Goal: Task Accomplishment & Management: Use online tool/utility

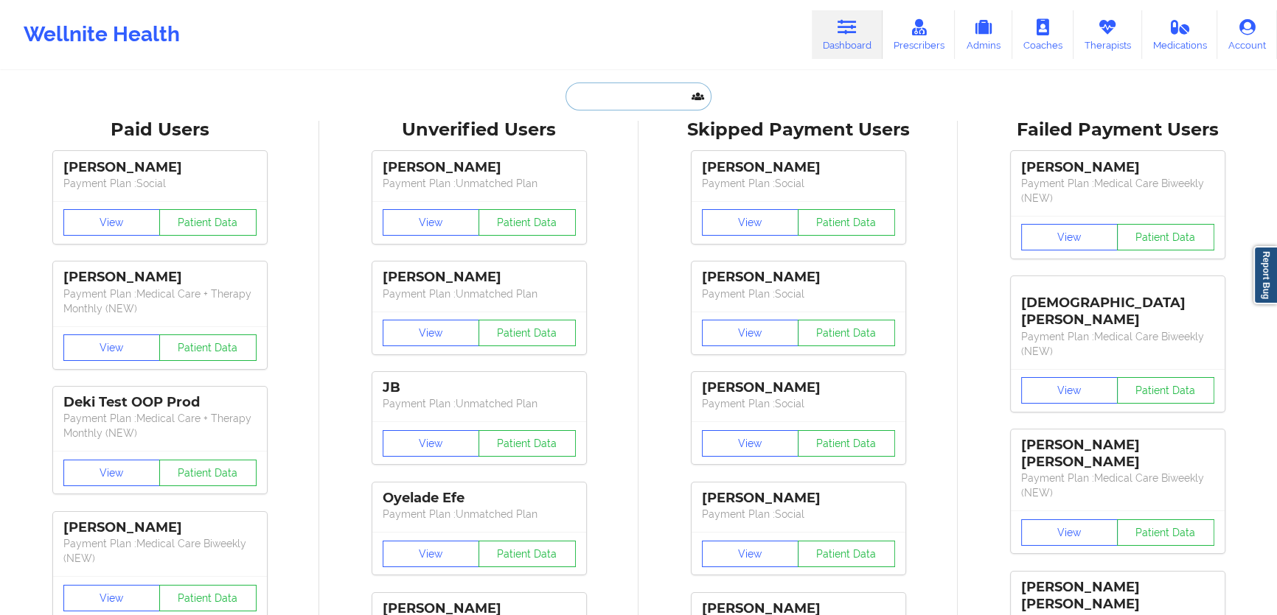
click at [675, 84] on input "text" at bounding box center [638, 97] width 146 height 28
paste input "[EMAIL_ADDRESS][DOMAIN_NAME]"
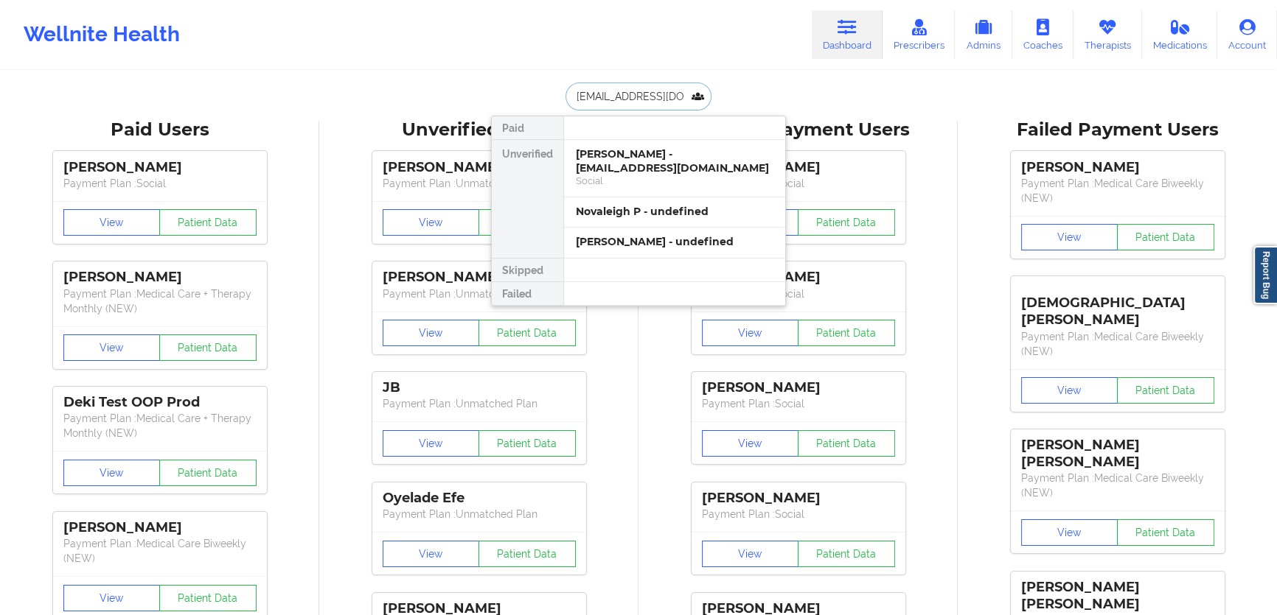
scroll to position [0, 1]
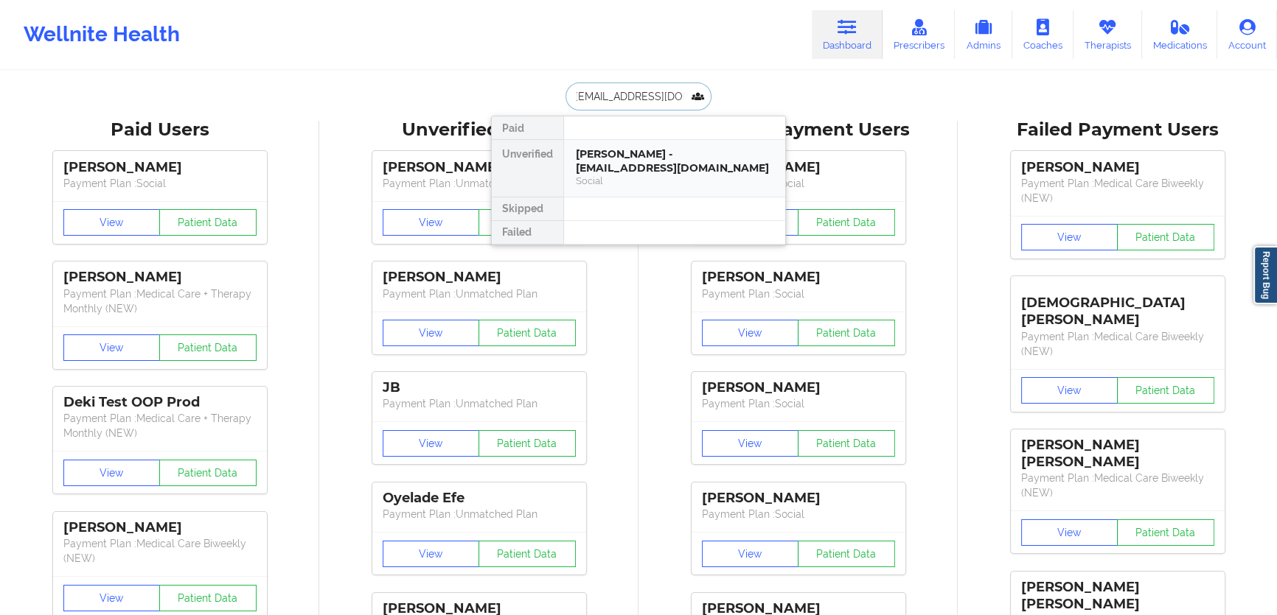
type input "[EMAIL_ADDRESS][DOMAIN_NAME]"
click at [688, 167] on div "[PERSON_NAME] - [EMAIL_ADDRESS][DOMAIN_NAME]" at bounding box center [675, 160] width 198 height 27
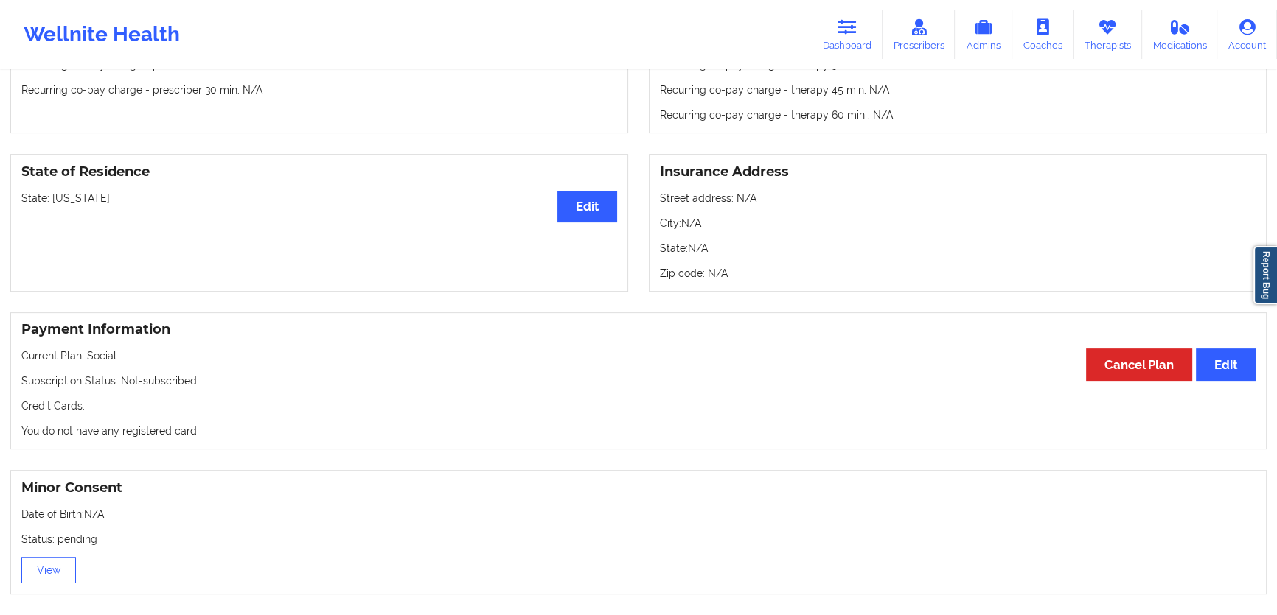
scroll to position [426, 0]
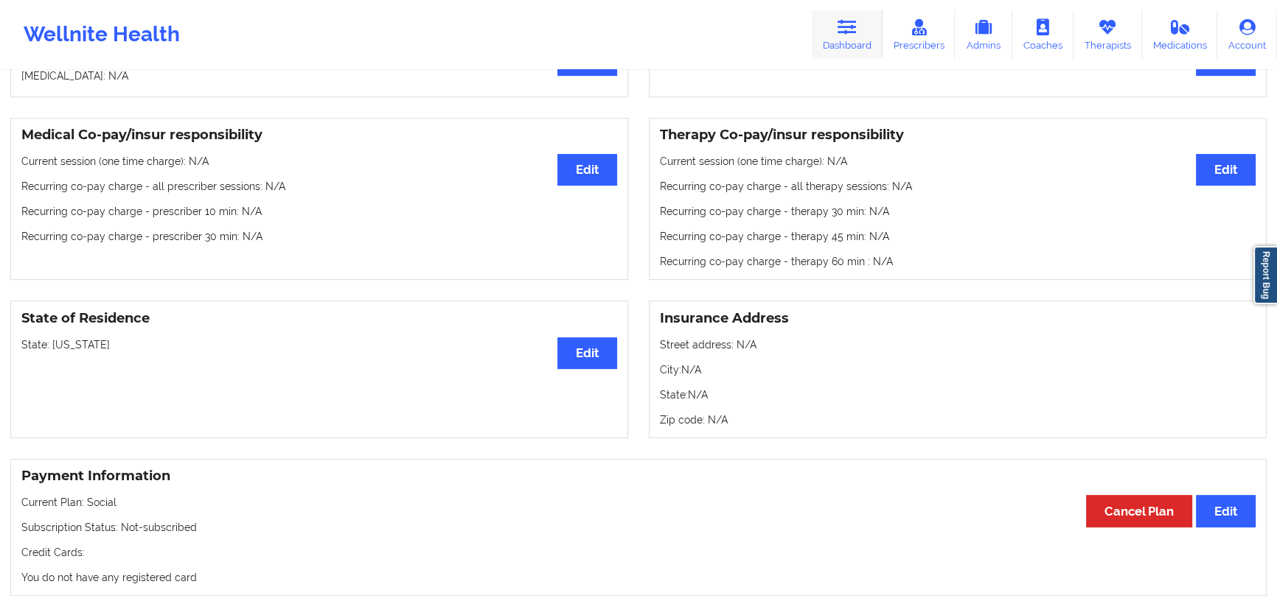
click at [857, 25] on icon at bounding box center [846, 27] width 19 height 16
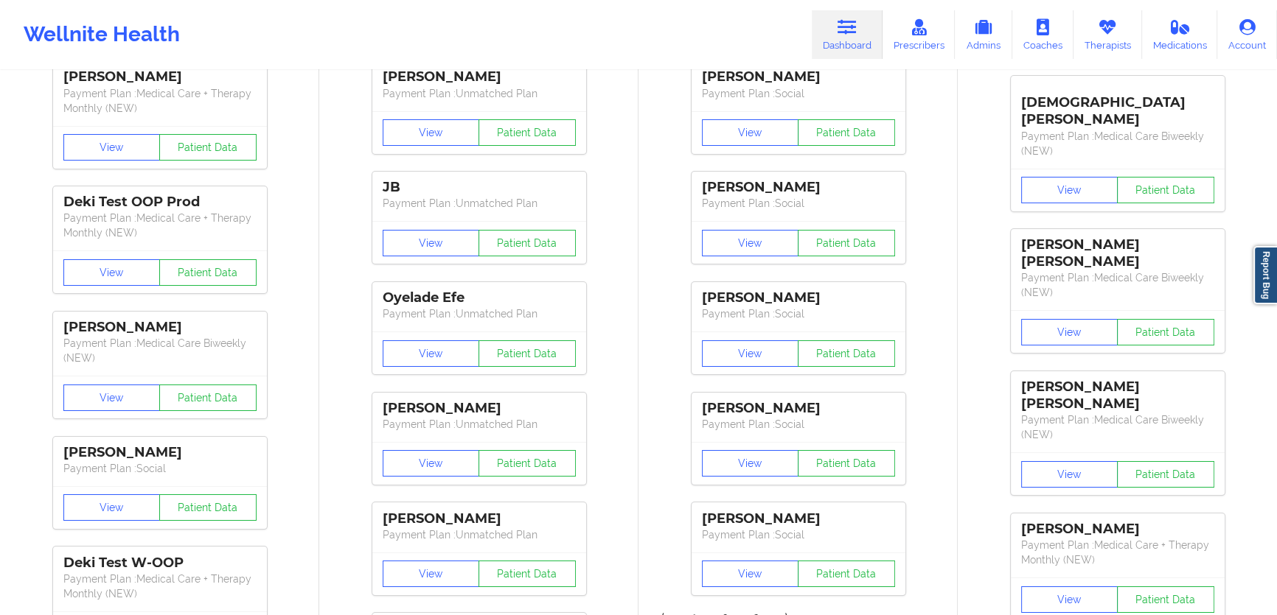
click at [666, 91] on div "Suriah Joseph Payment Plan : Social View Patient Data Kayla Larmond Payment Pla…" at bounding box center [798, 273] width 309 height 663
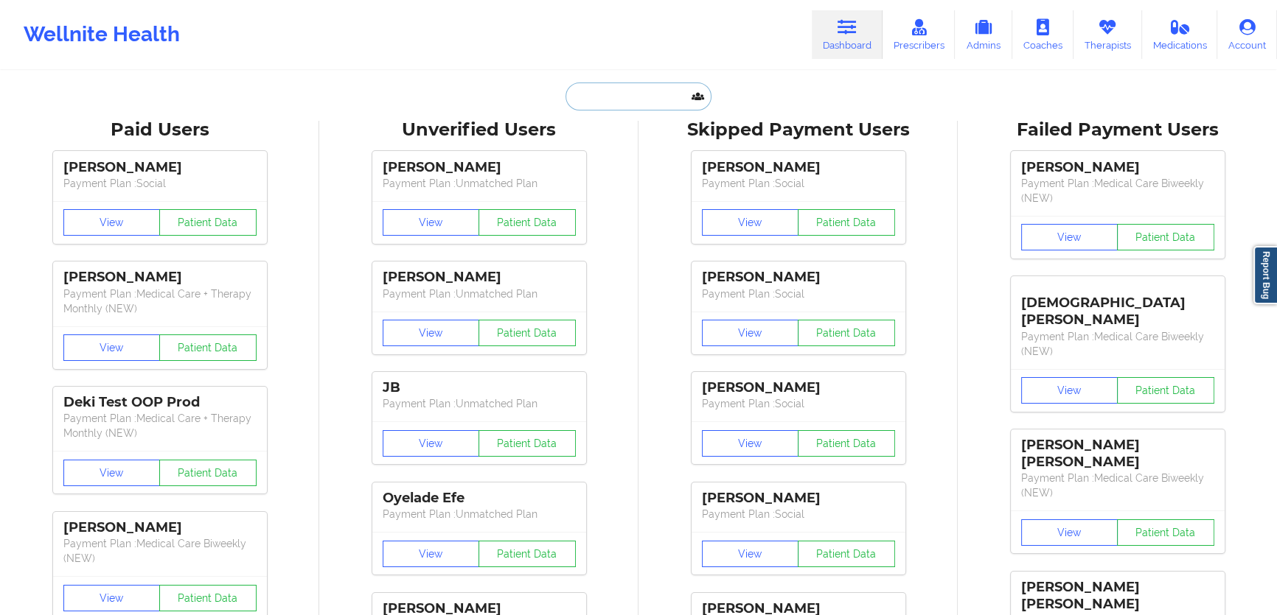
click at [638, 102] on input "text" at bounding box center [638, 97] width 146 height 28
paste input "stjohnjen@swcsd.org"
type input "stjohnjen@swcsd.org"
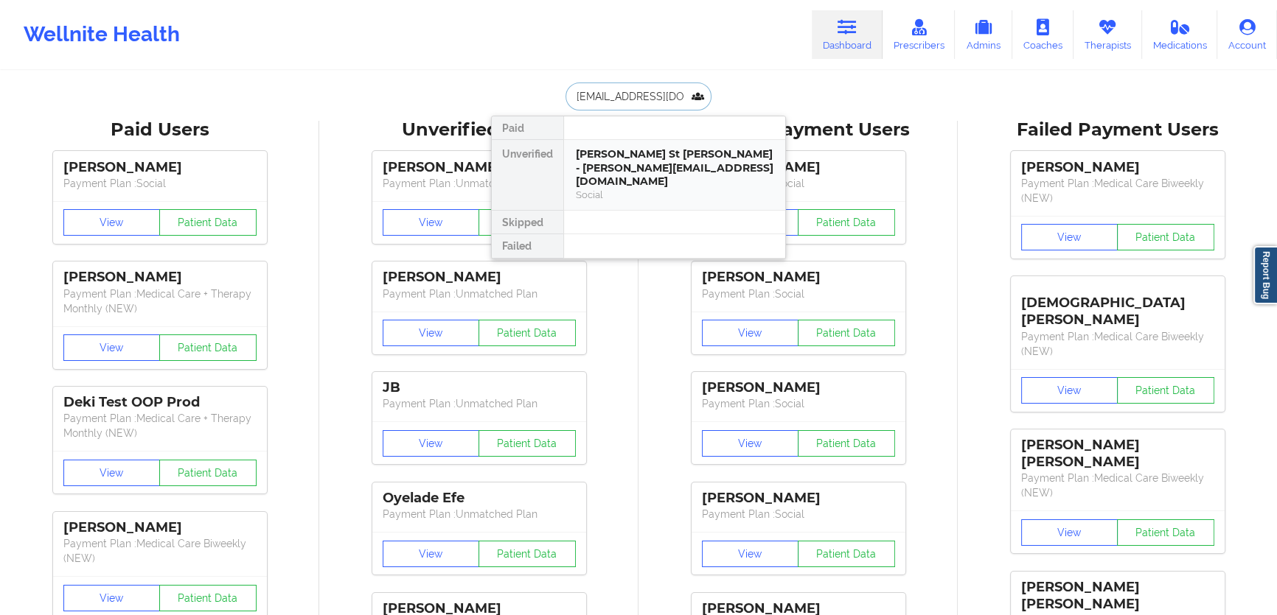
click at [663, 161] on div "Jennifer St John - stjohnjen@swcsd.org" at bounding box center [675, 167] width 198 height 41
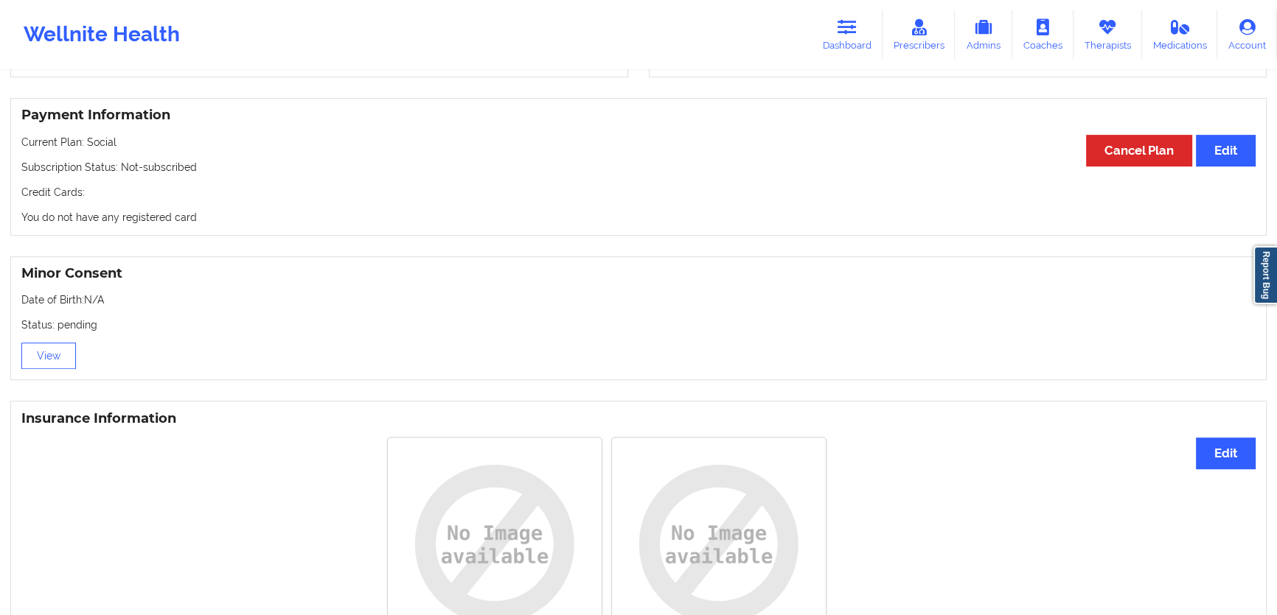
scroll to position [803, 0]
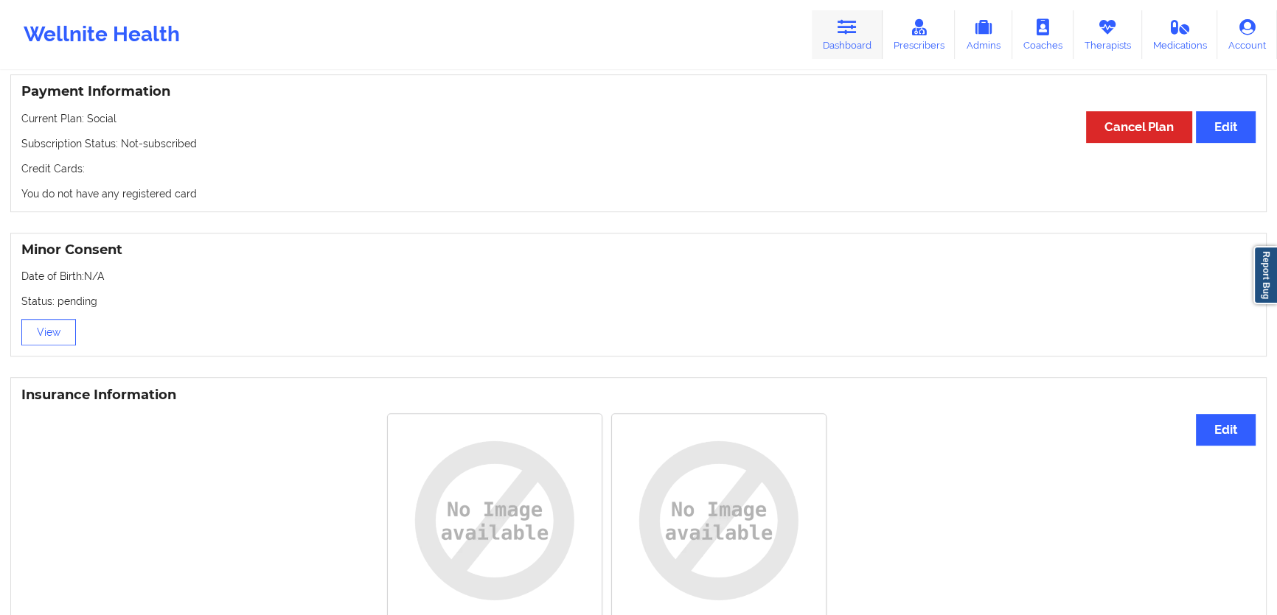
click at [871, 35] on link "Dashboard" at bounding box center [847, 34] width 71 height 49
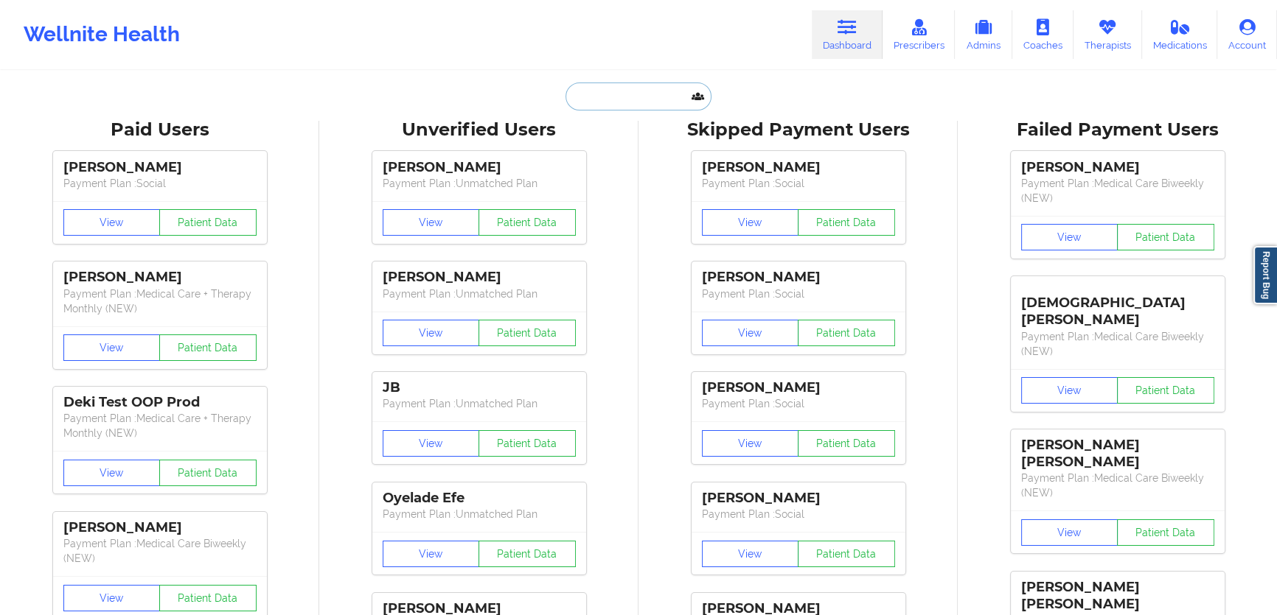
click at [690, 107] on input "text" at bounding box center [638, 97] width 146 height 28
paste input "morgan.ashlee34@gmail.com"
type input "morgan.ashlee34@gmail.com"
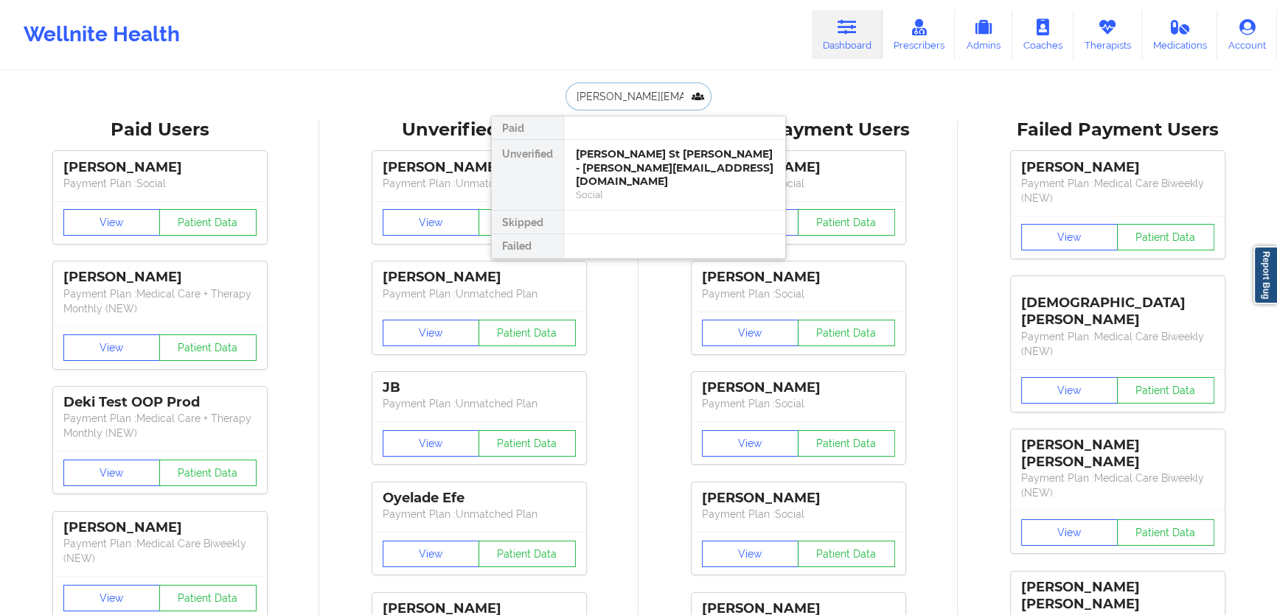
scroll to position [0, 22]
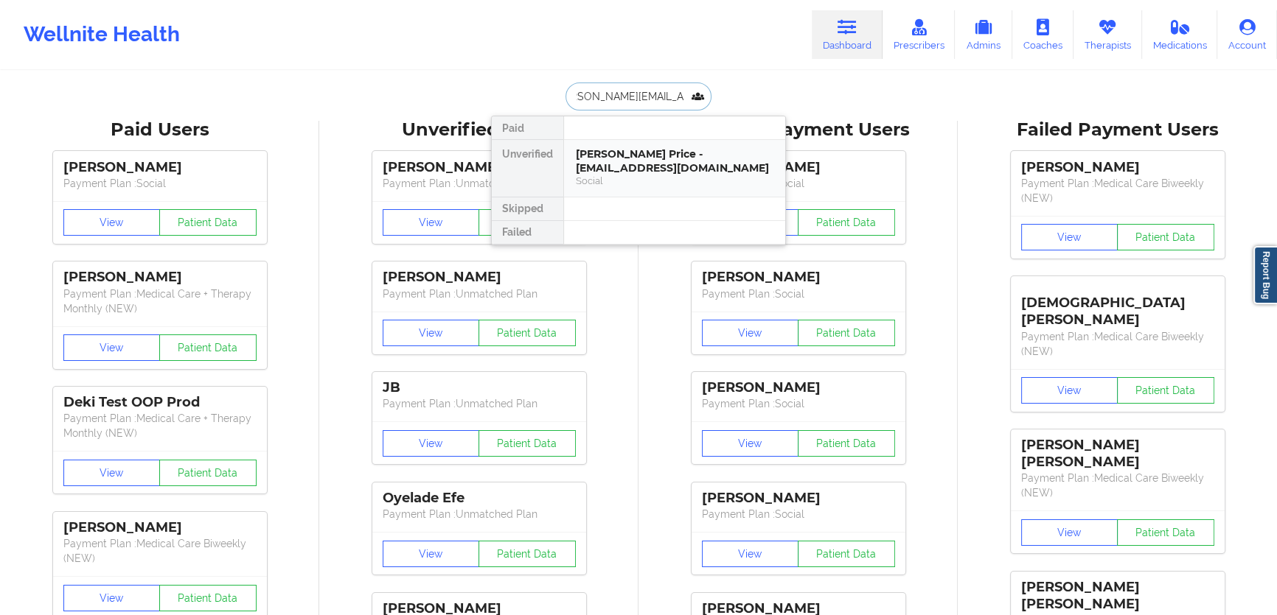
click at [641, 167] on div "Morgan Ashlee Price - morgan.ashlee34@gmail.com" at bounding box center [675, 160] width 198 height 27
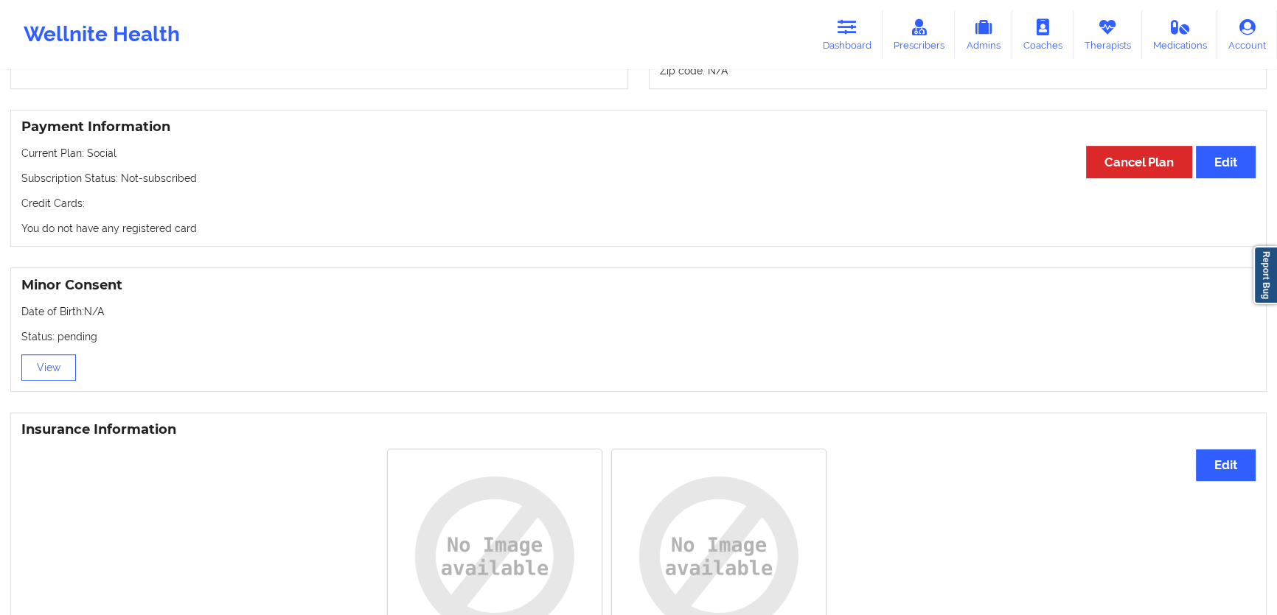
scroll to position [803, 0]
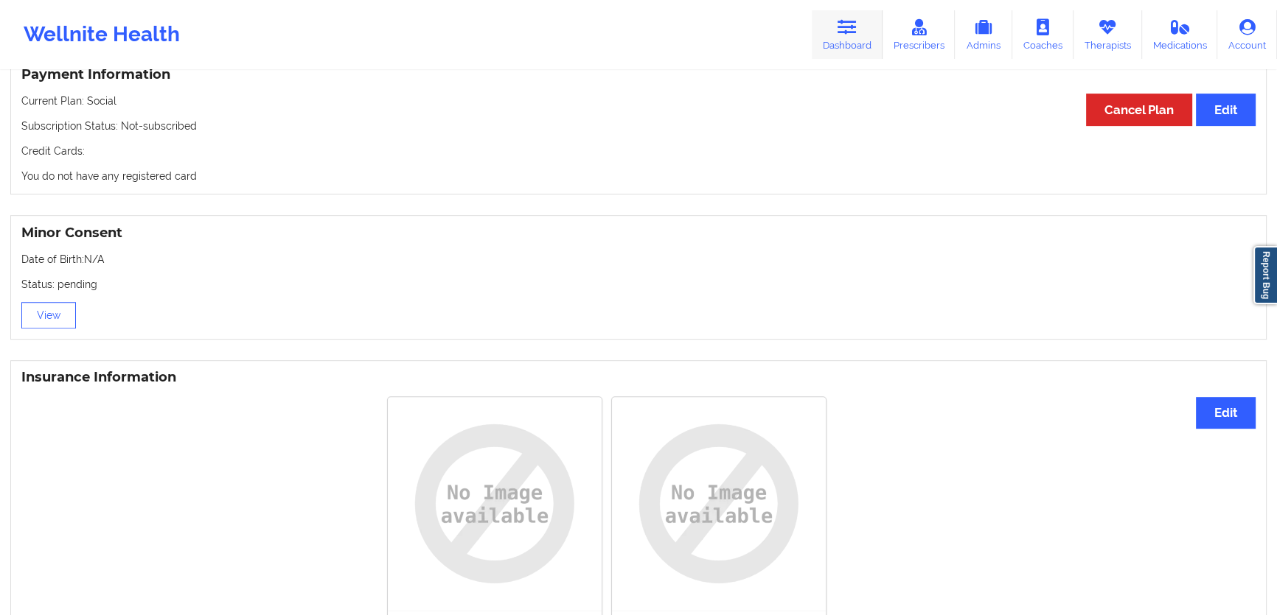
click at [840, 36] on link "Dashboard" at bounding box center [847, 34] width 71 height 49
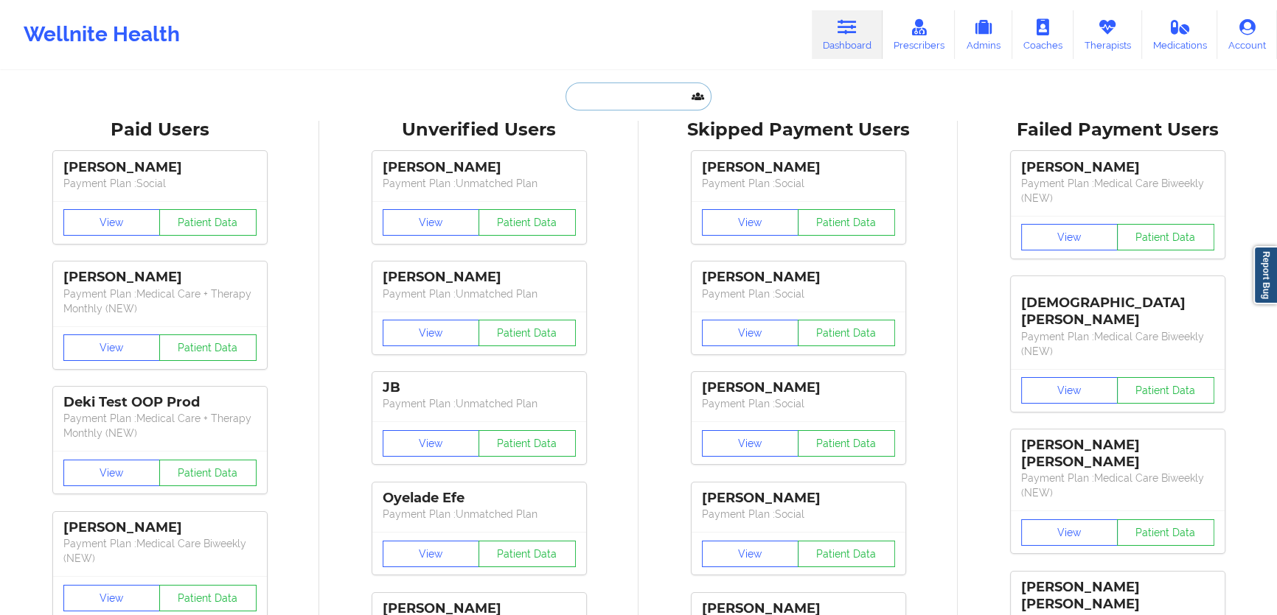
click at [632, 97] on input "text" at bounding box center [638, 97] width 146 height 28
paste input "hgdeeri@gmail.com"
type input "hgdeeri@gmail.com"
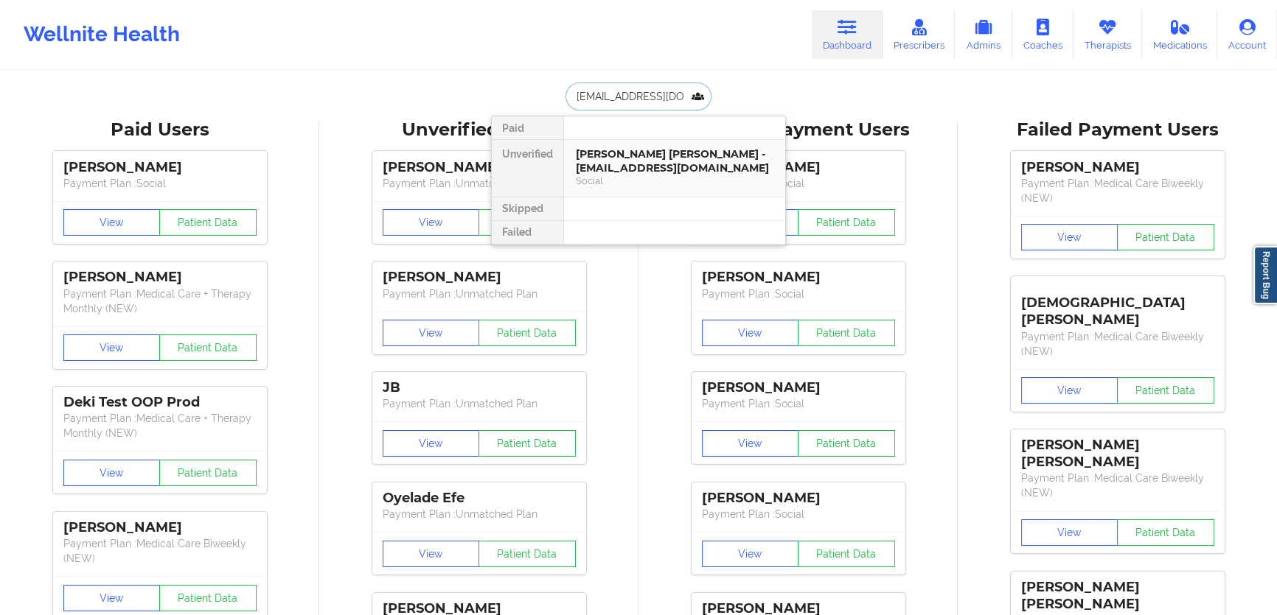
click at [647, 166] on div "Holly Gabriella Deering - hgdeeri@gmail.com" at bounding box center [675, 160] width 198 height 27
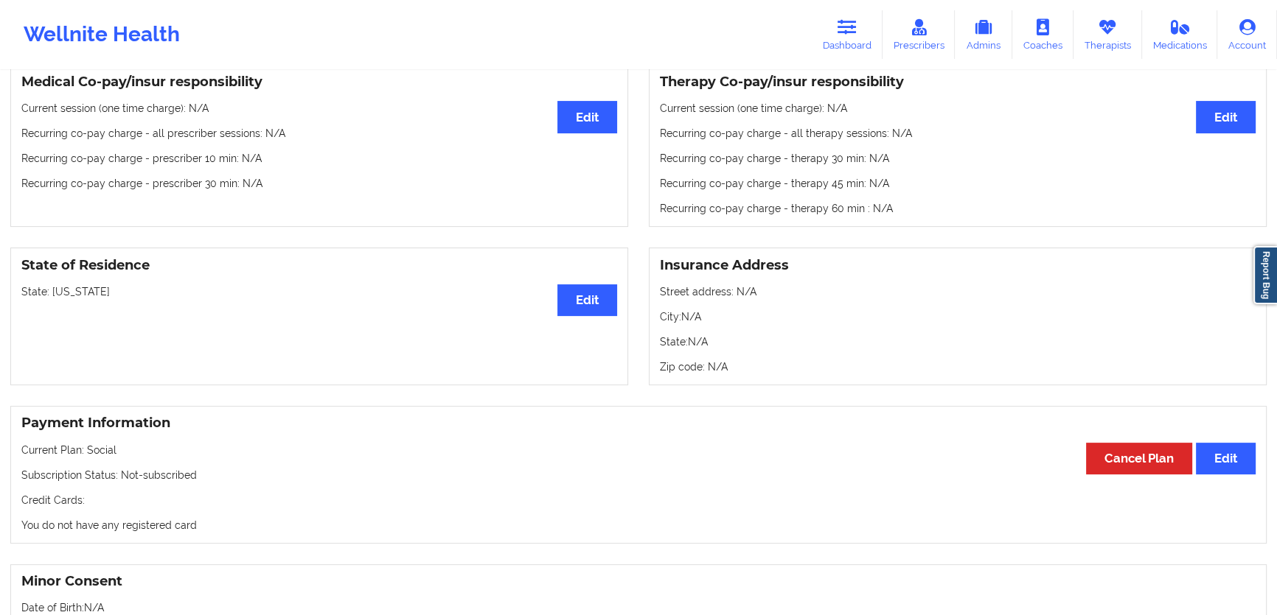
scroll to position [803, 0]
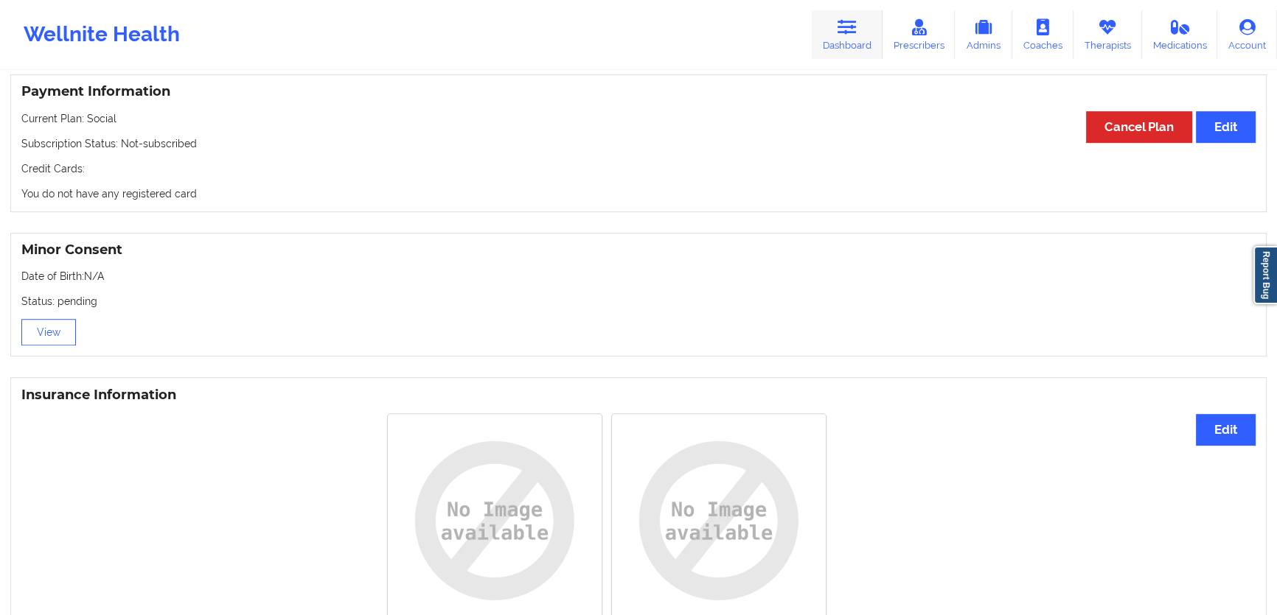
click at [872, 43] on link "Dashboard" at bounding box center [847, 34] width 71 height 49
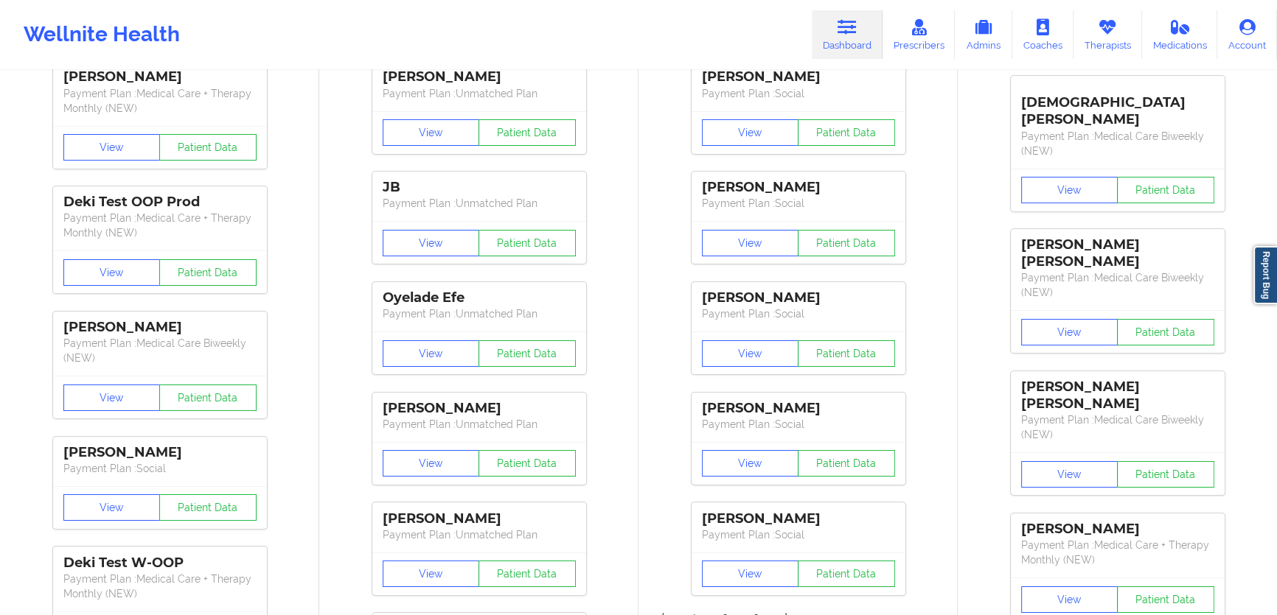
click at [666, 100] on div "Suriah Joseph Payment Plan : Social View Patient Data Kayla Larmond Payment Pla…" at bounding box center [798, 273] width 309 height 663
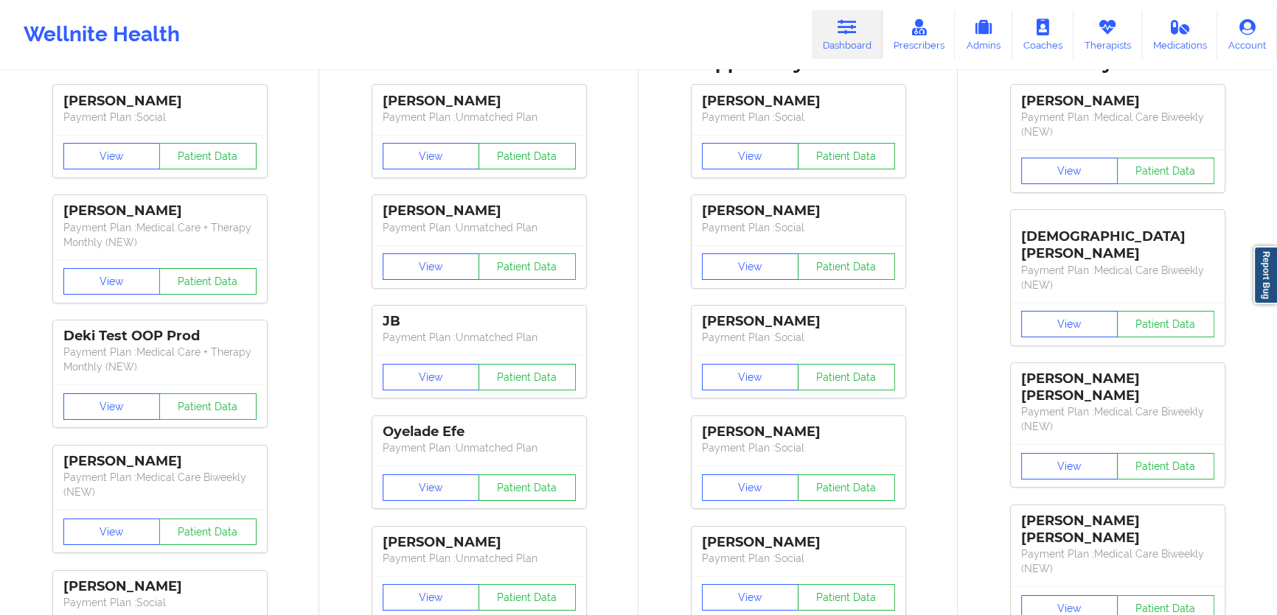
click at [669, 102] on div "Suriah Joseph Payment Plan : Social View Patient Data Kayla Larmond Payment Pla…" at bounding box center [798, 407] width 309 height 663
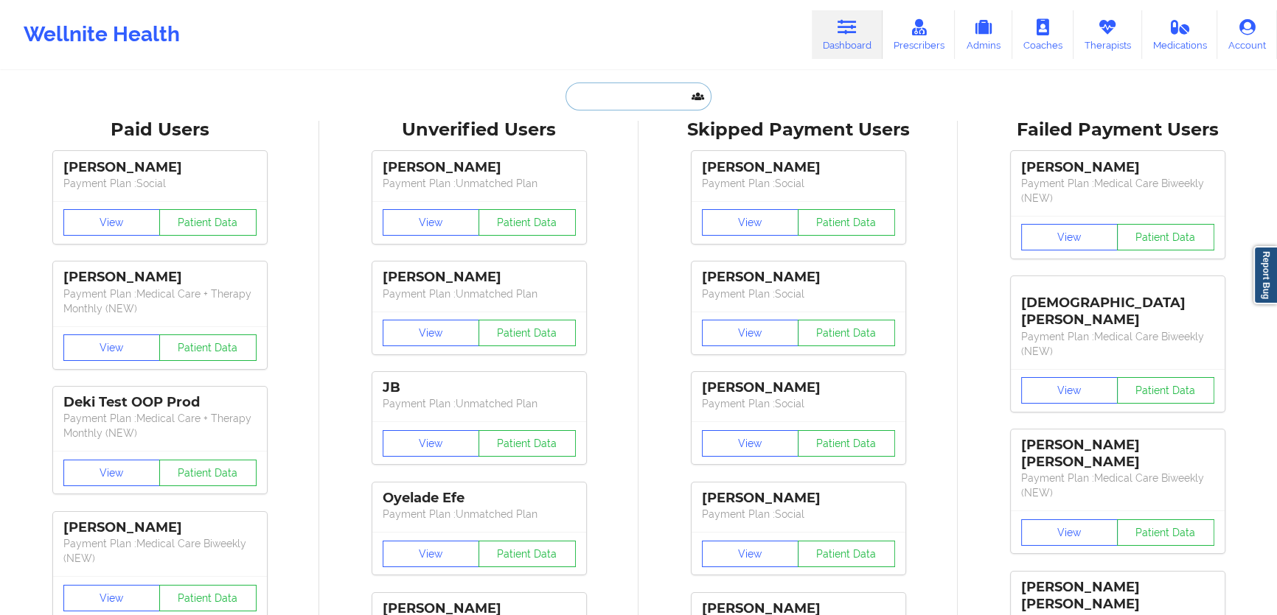
click at [673, 101] on input "text" at bounding box center [638, 97] width 146 height 28
paste input "carlyannecorbett8@gmail.com"
type input "carlyannecorbett8@gmail.com"
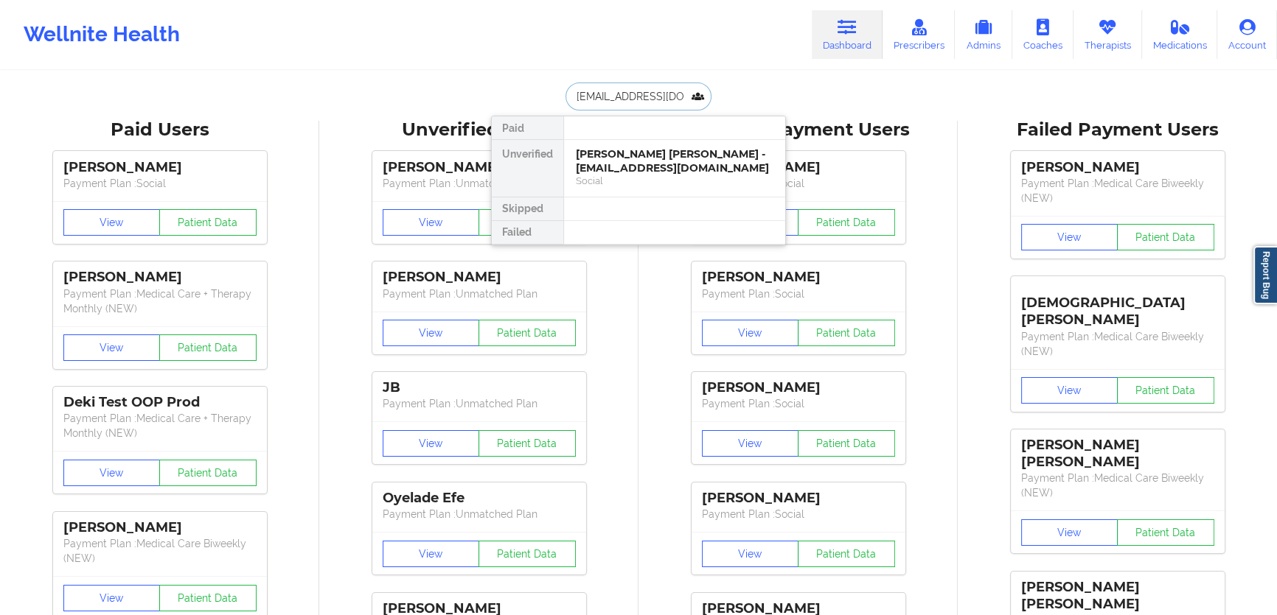
scroll to position [0, 27]
click at [658, 163] on div "Carly corbett - carlyannecorbett8@gmail.com" at bounding box center [675, 160] width 198 height 27
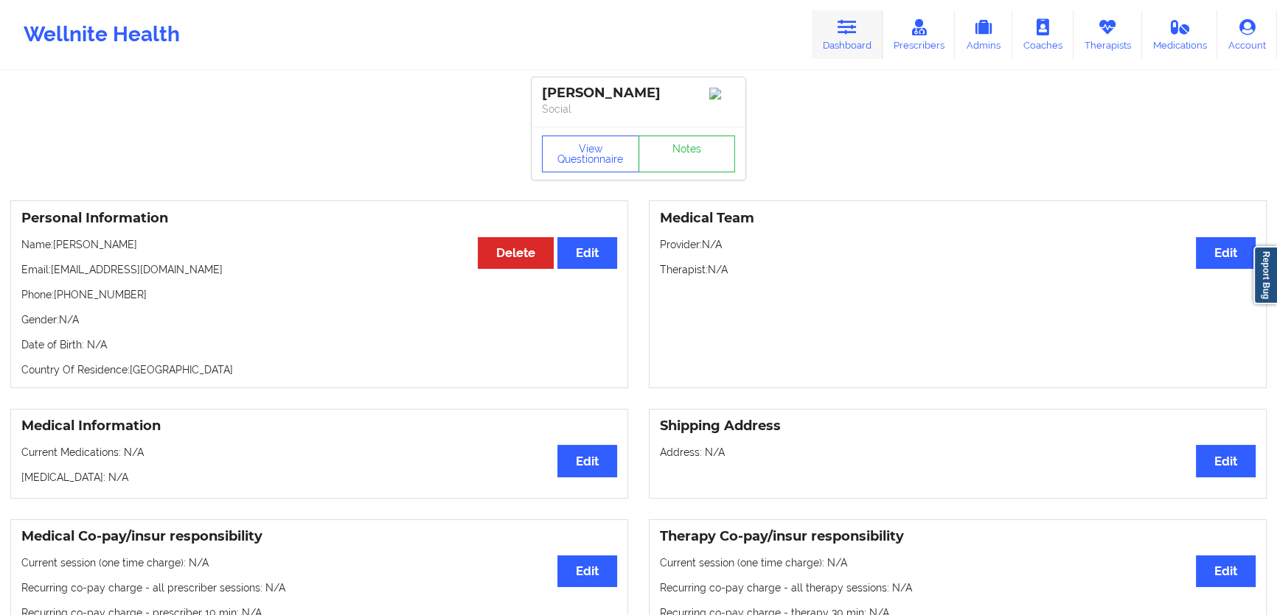
drag, startPoint x: 611, startPoint y: 90, endPoint x: 863, endPoint y: 21, distance: 261.2
click at [618, 88] on div "Carly corbett" at bounding box center [638, 93] width 193 height 17
click at [863, 21] on link "Dashboard" at bounding box center [847, 34] width 71 height 49
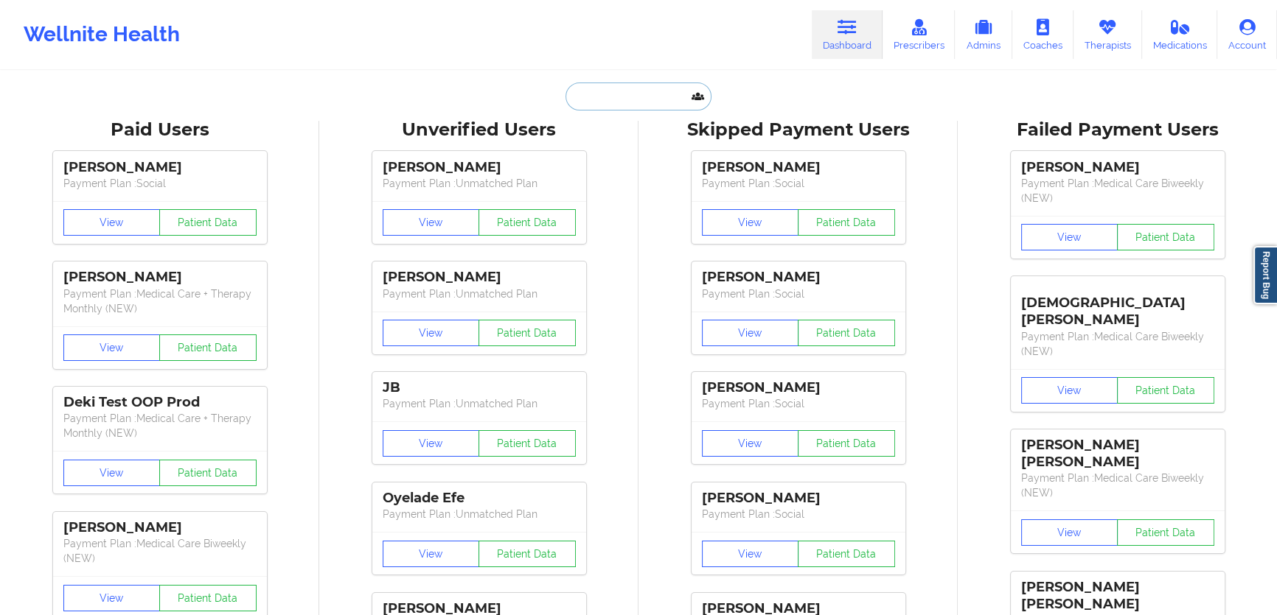
click at [679, 91] on input "text" at bounding box center [638, 97] width 146 height 28
paste input "heaven23angel@gmail.com"
type input "heaven23angel@gmail.com"
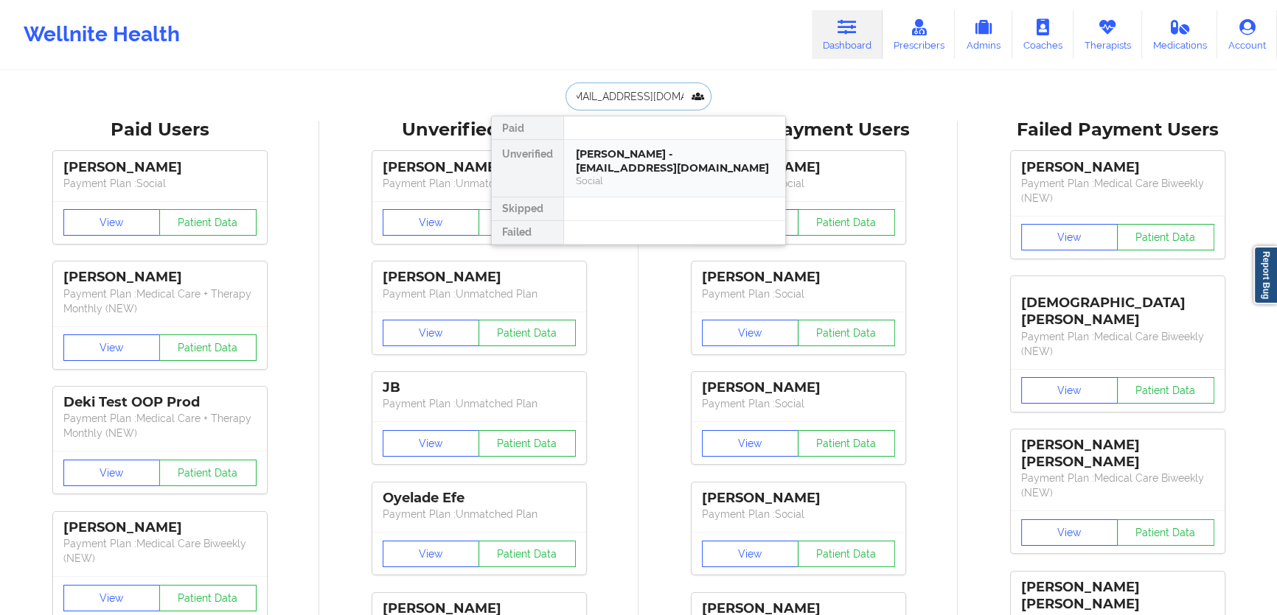
click at [641, 161] on div "Angelica Gomez - heaven23angel@gmail.com" at bounding box center [675, 160] width 198 height 27
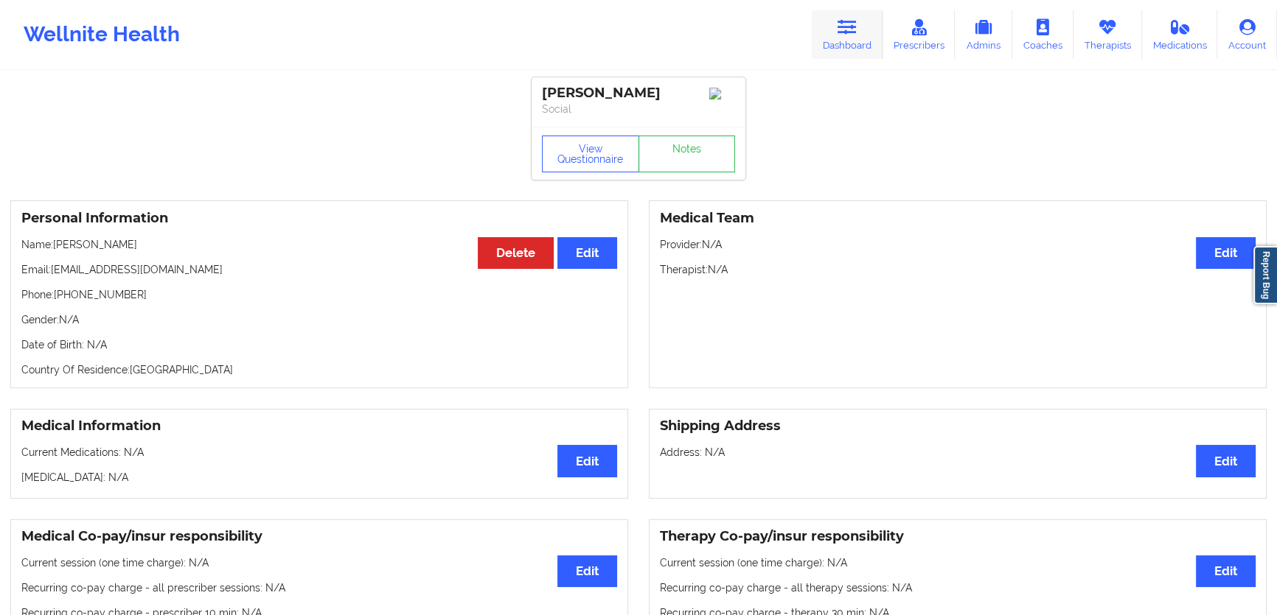
click at [868, 45] on link "Dashboard" at bounding box center [847, 34] width 71 height 49
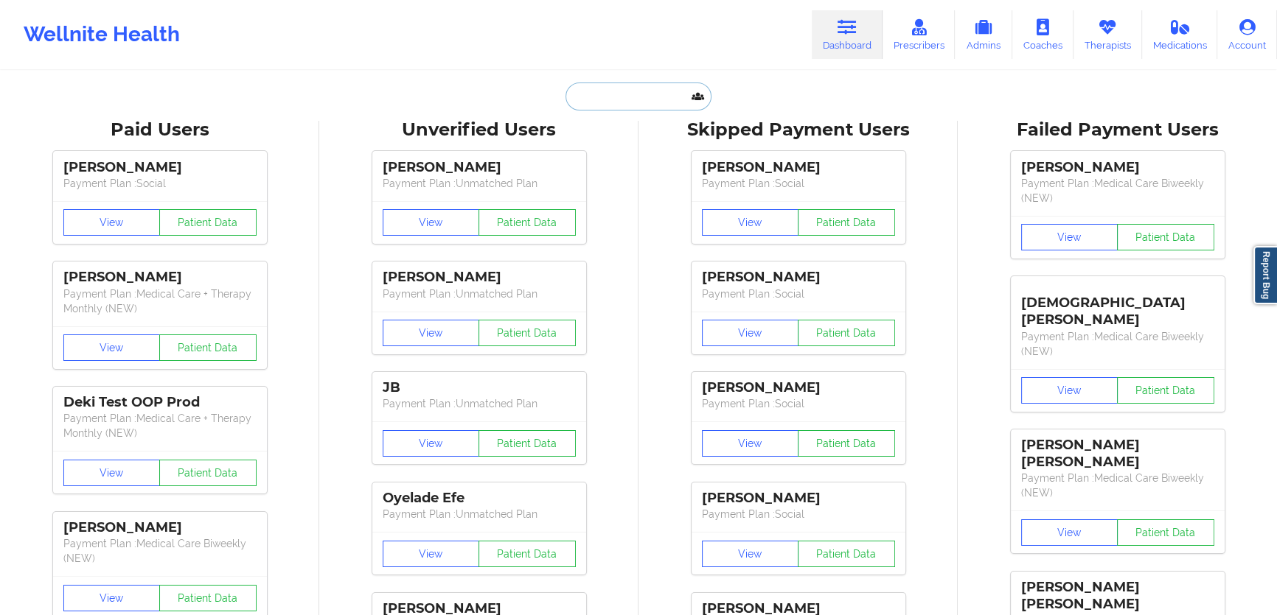
click at [661, 100] on input "text" at bounding box center [638, 97] width 146 height 28
paste input "ashleyyy730@icloud.com"
type input "ashleyyy730@icloud.com"
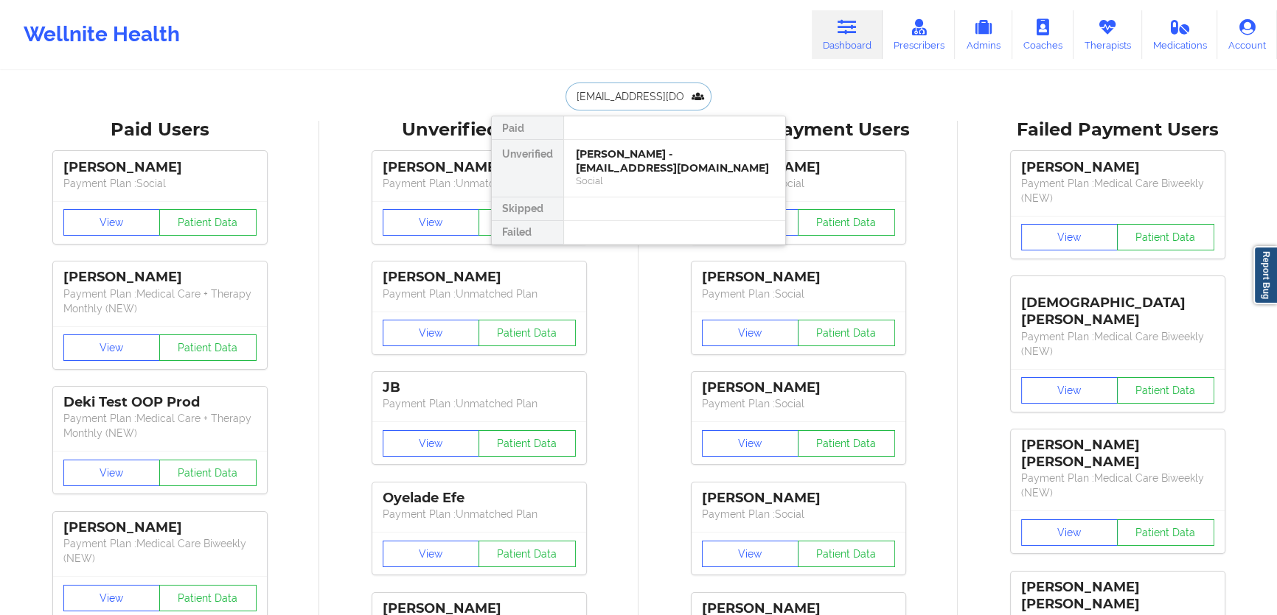
scroll to position [0, 2]
click at [647, 164] on div "ashley myers - ashleyyy730@icloud.com" at bounding box center [675, 160] width 198 height 27
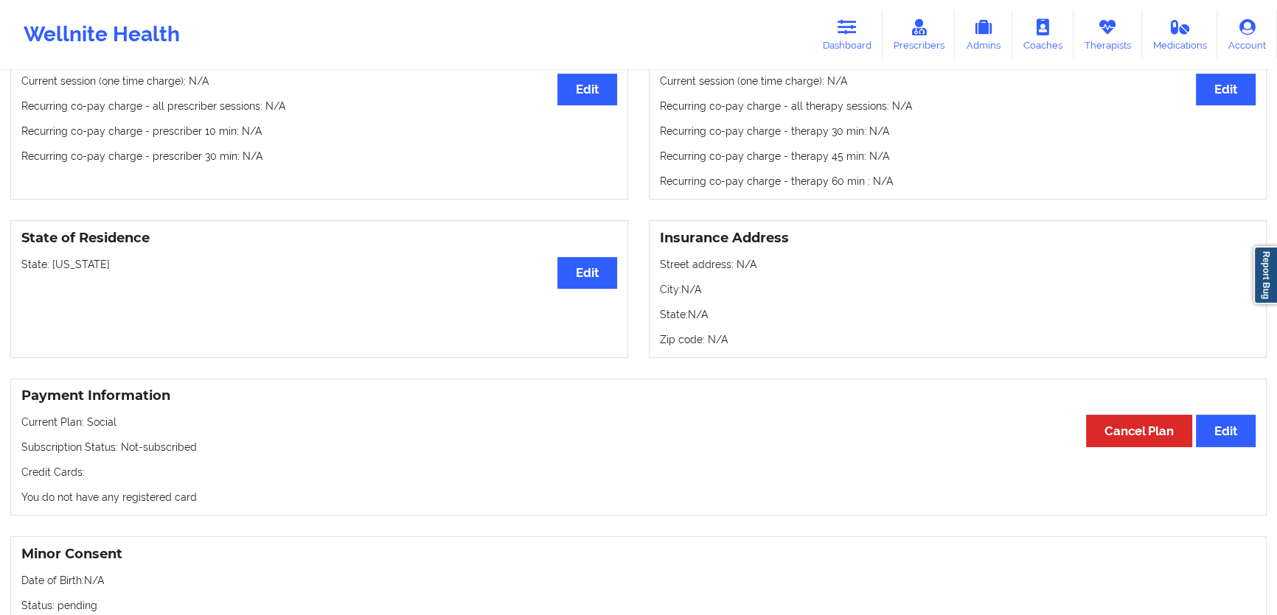
scroll to position [469, 0]
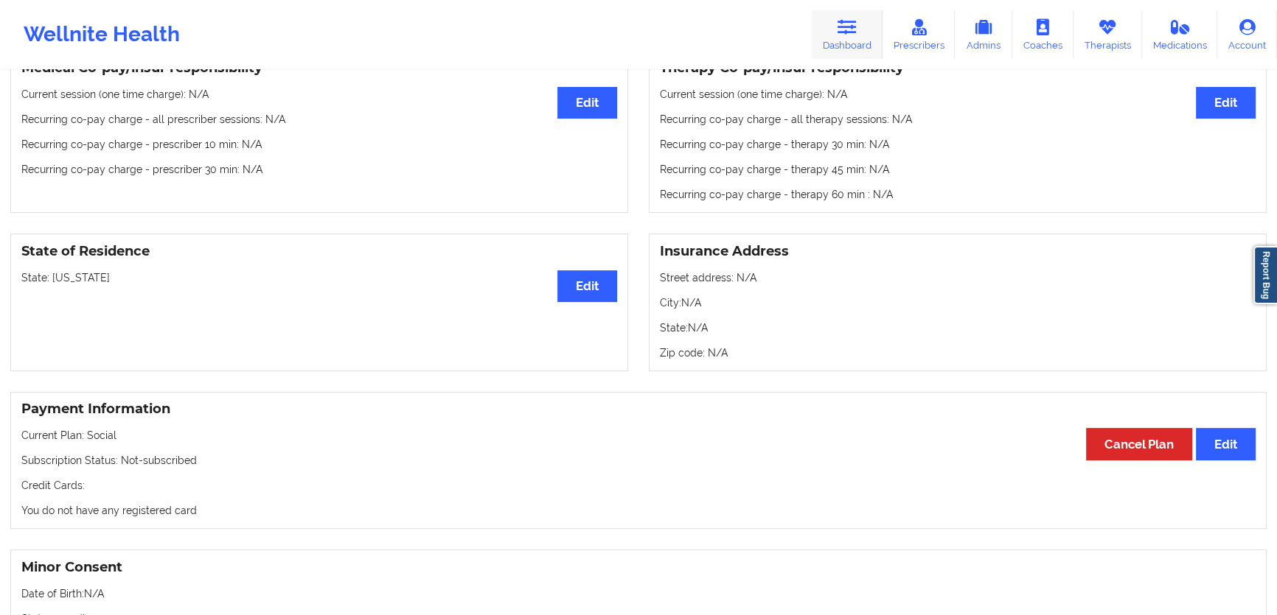
click at [850, 41] on link "Dashboard" at bounding box center [847, 34] width 71 height 49
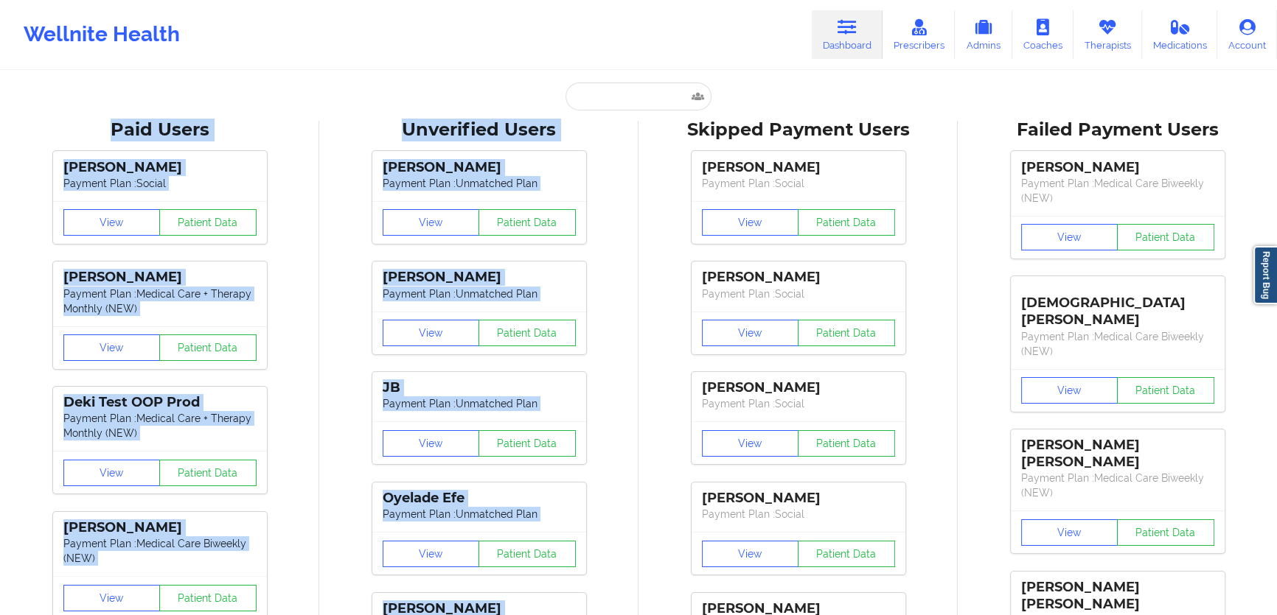
click at [665, 103] on input "text" at bounding box center [638, 97] width 146 height 28
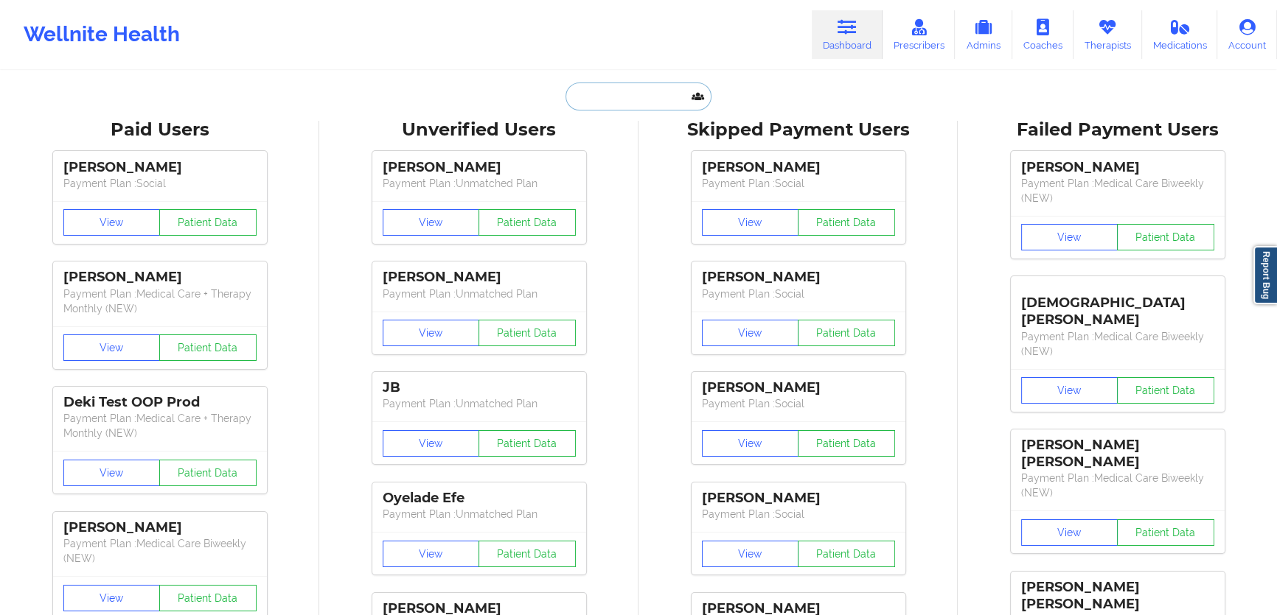
paste input "okigan@gmail.com"
type input "okigan@gmail.com"
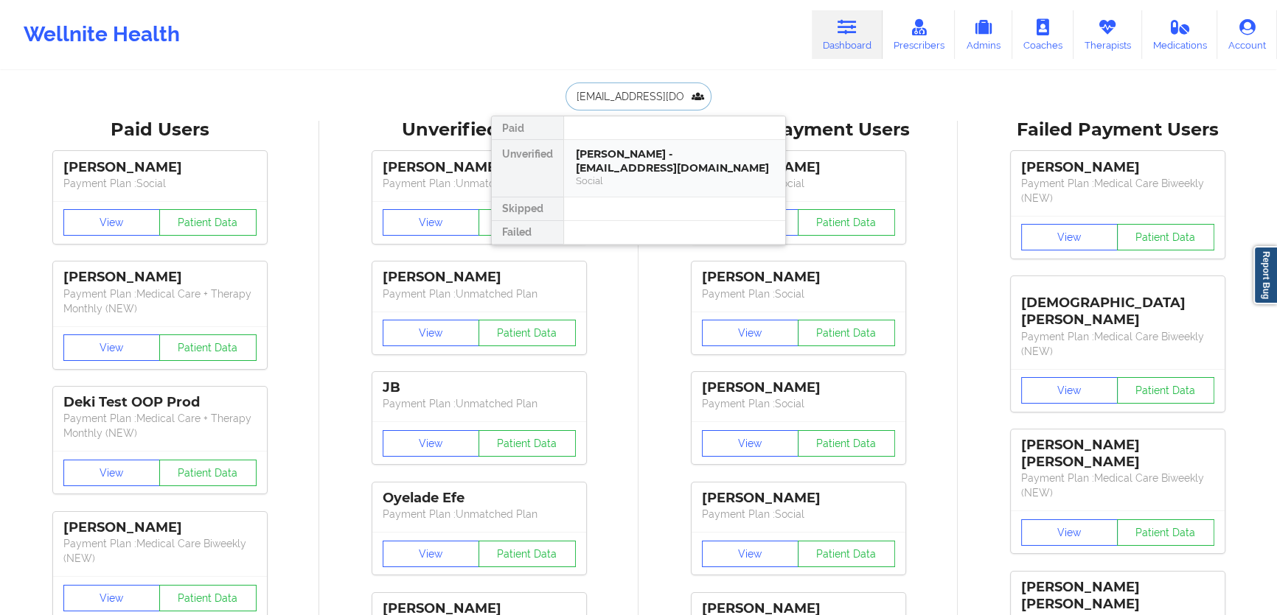
click at [659, 174] on div "Igor Okulist - okigan@gmail.com Social" at bounding box center [674, 168] width 221 height 57
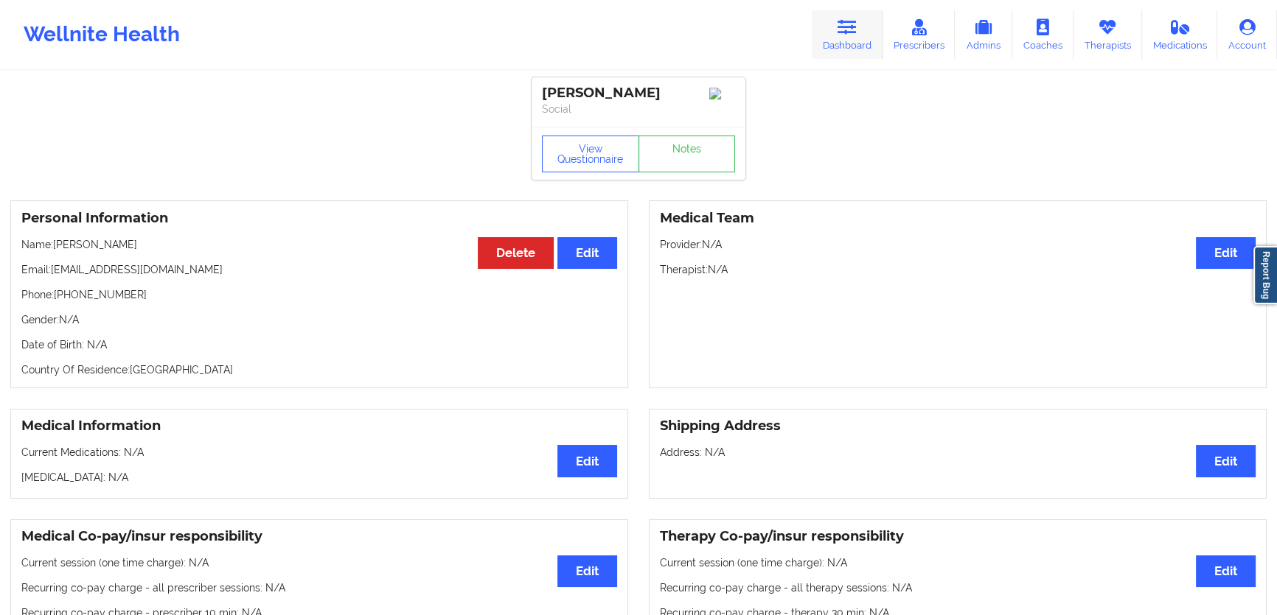
click at [829, 39] on link "Dashboard" at bounding box center [847, 34] width 71 height 49
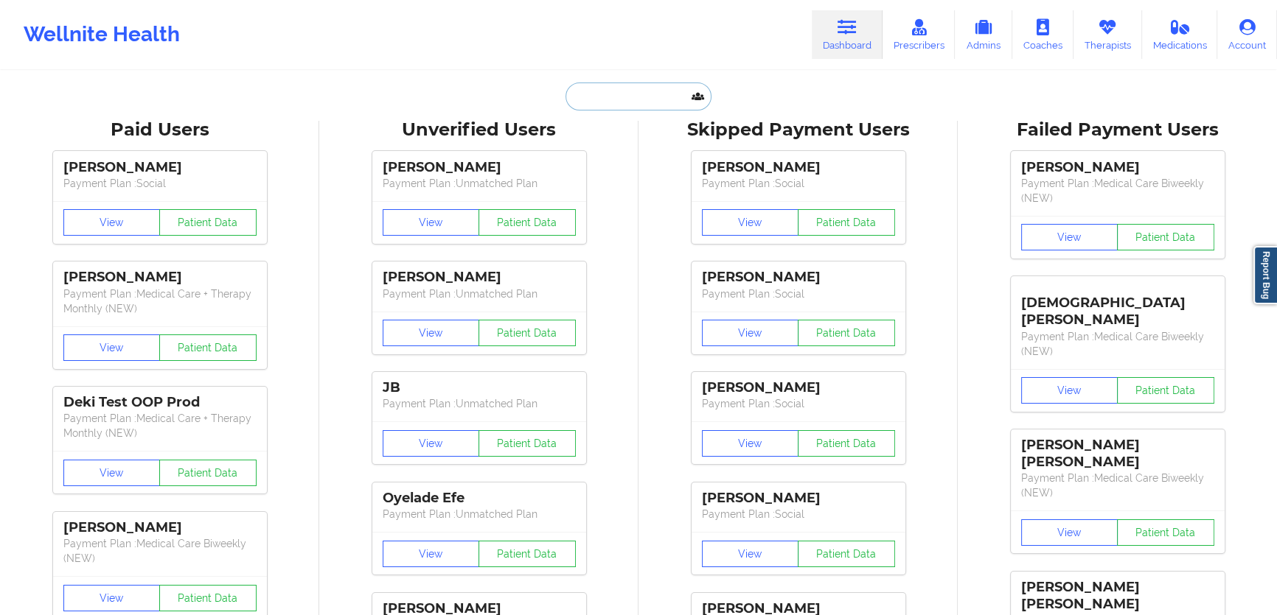
click at [677, 103] on input "text" at bounding box center [638, 97] width 146 height 28
paste input "jkemper96@yahoo.com"
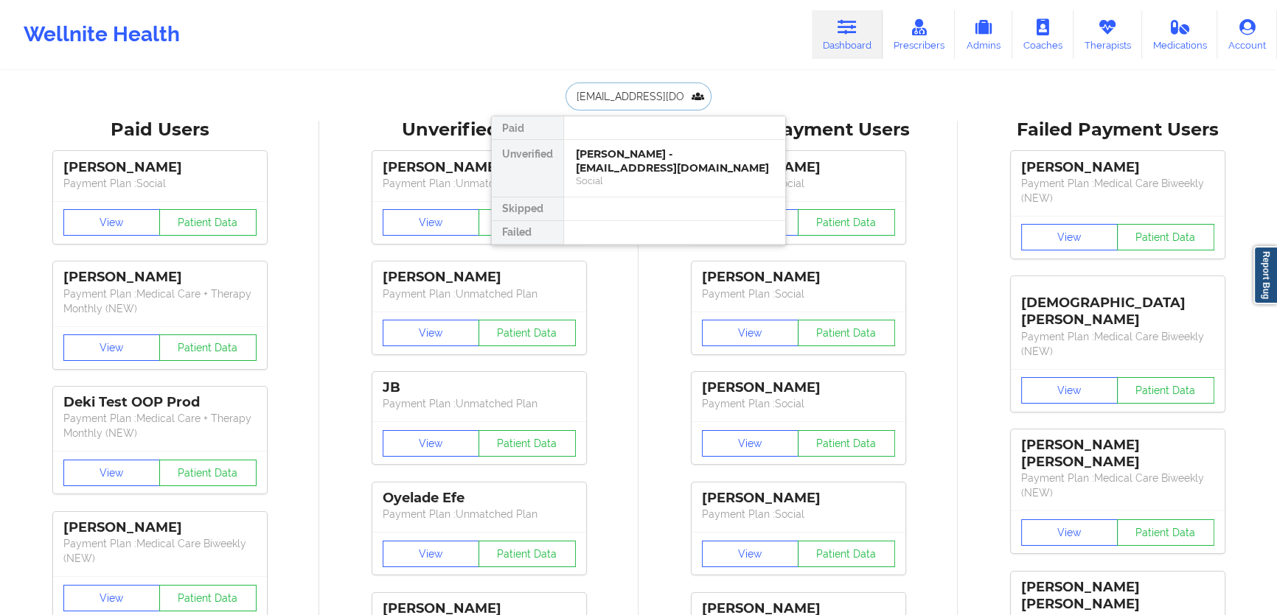
type input "jkemper96@yahoo.com"
click at [662, 161] on div "Joshua Kemper - jkemper96@yahoo.com" at bounding box center [675, 160] width 198 height 27
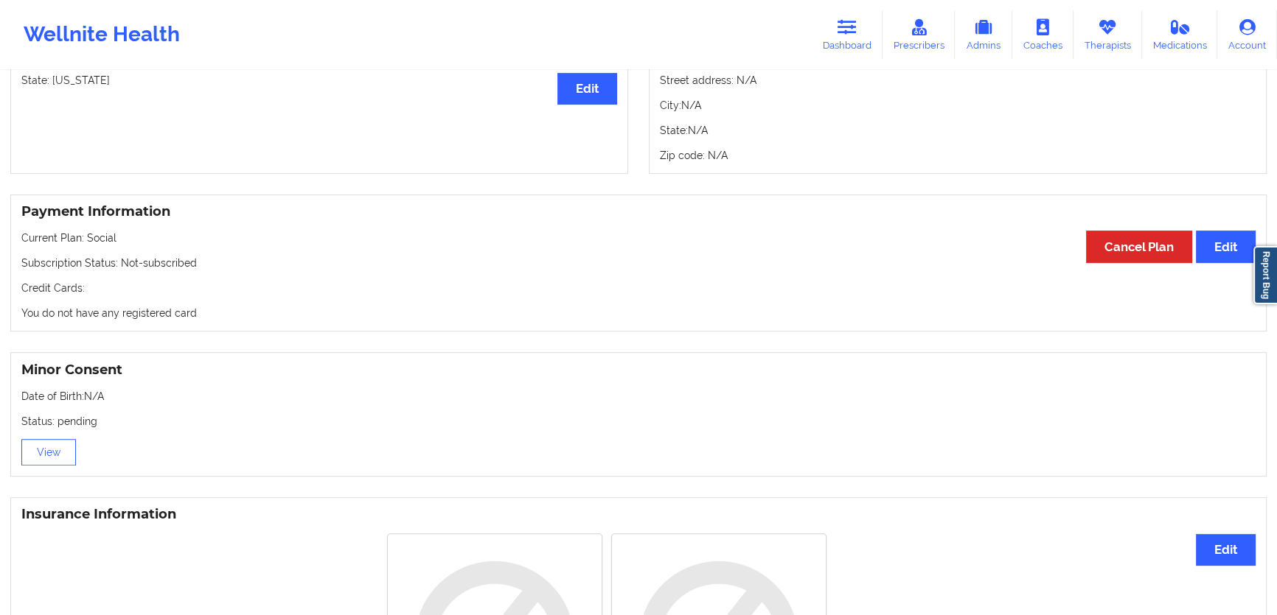
scroll to position [670, 0]
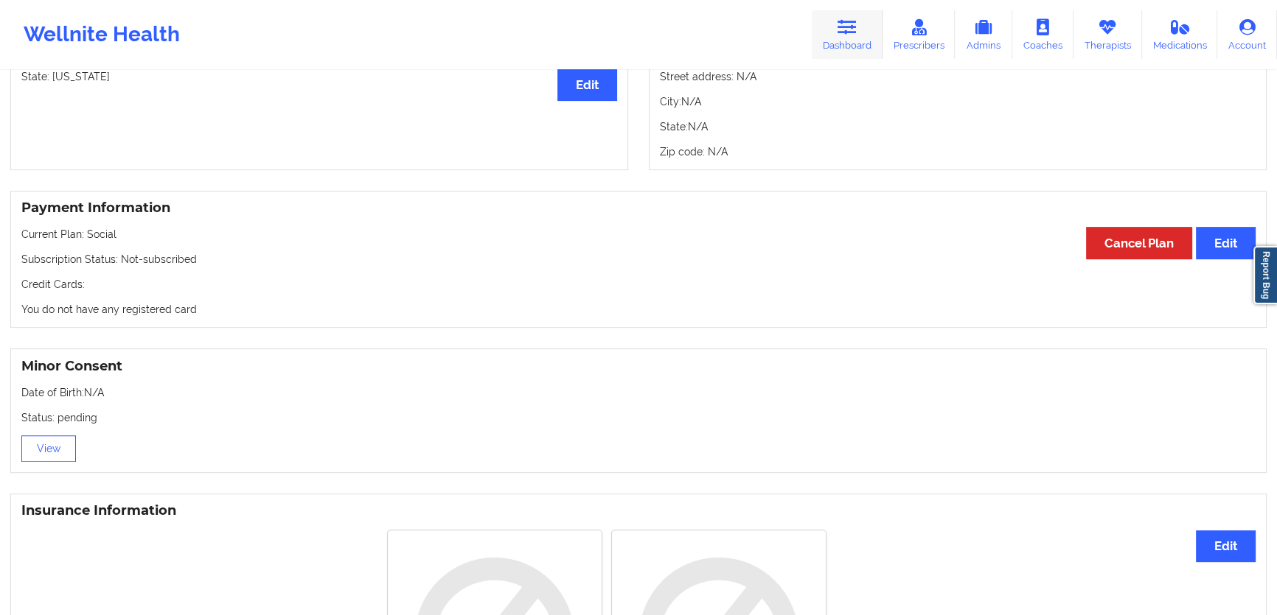
click at [857, 22] on icon at bounding box center [846, 27] width 19 height 16
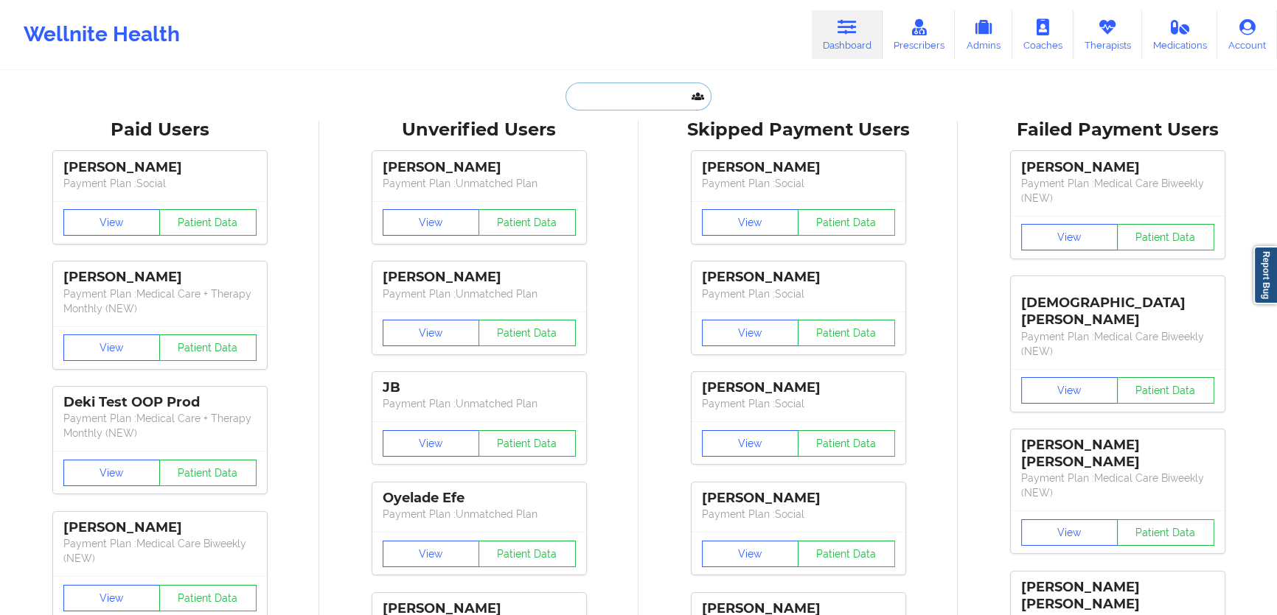
click at [643, 92] on input "text" at bounding box center [638, 97] width 146 height 28
paste input "johnhorn05@gmail.com"
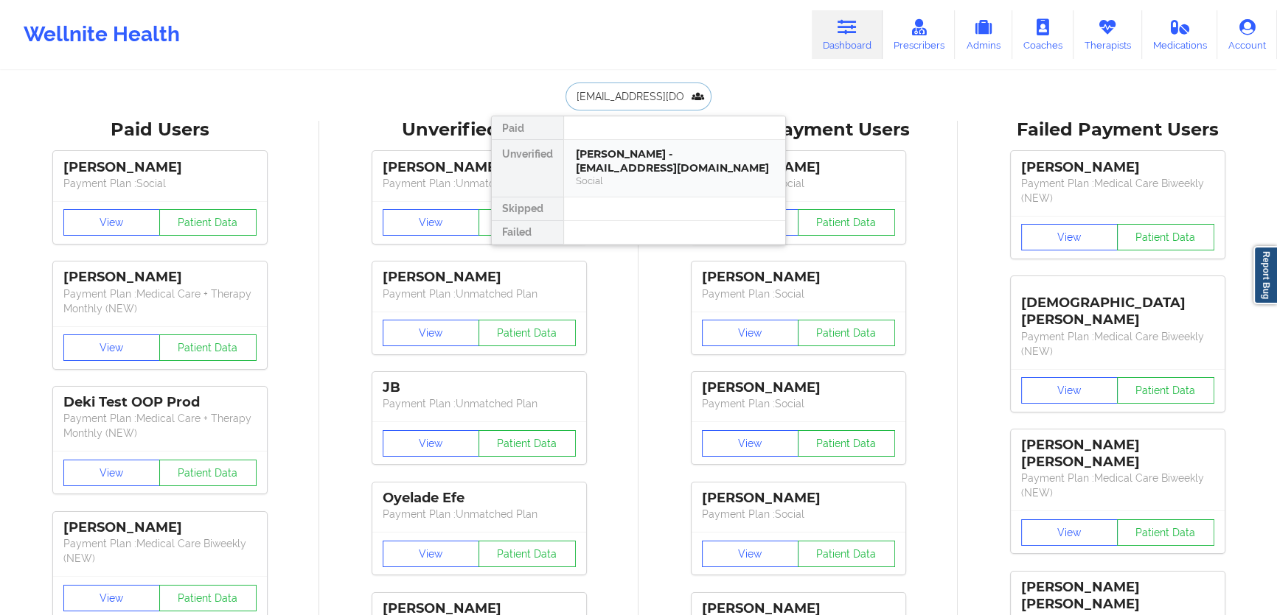
type input "johnhorn05@gmail.com"
click at [656, 147] on div "John Horn - johnhorn05@gmail.com" at bounding box center [675, 160] width 198 height 27
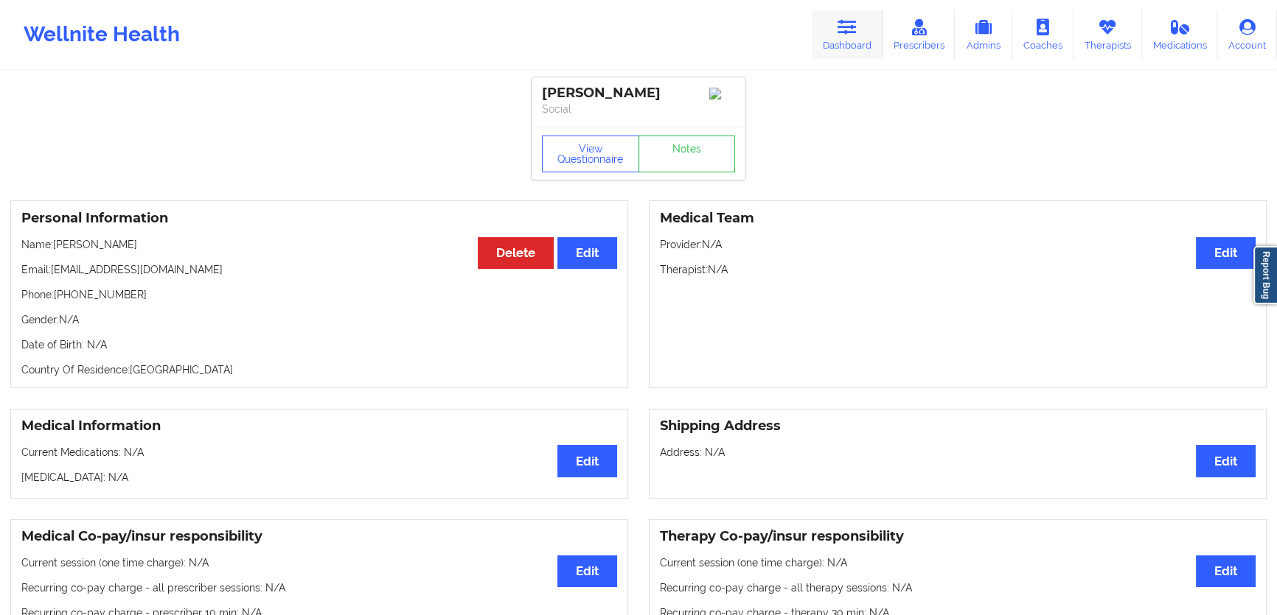
click at [830, 24] on link "Dashboard" at bounding box center [847, 34] width 71 height 49
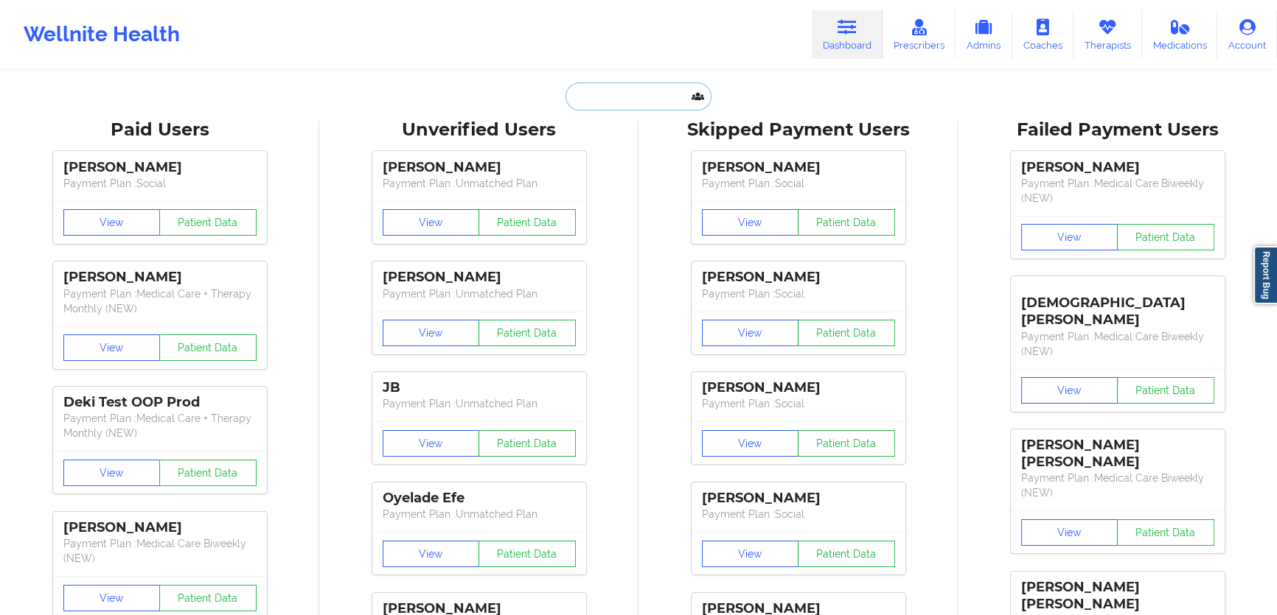
click at [700, 83] on input "text" at bounding box center [638, 97] width 146 height 28
paste input "Mammy Seck"
type input "Mammy Seck"
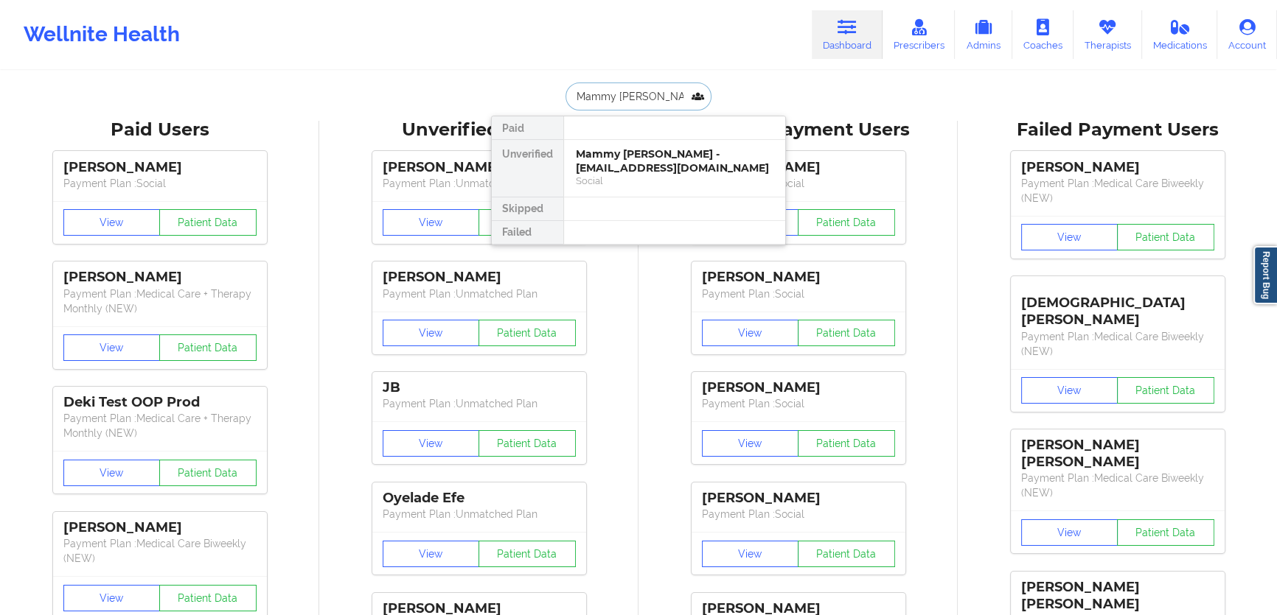
click at [658, 161] on div "Mammy Seck - seckmammy@gmail.com" at bounding box center [675, 160] width 198 height 27
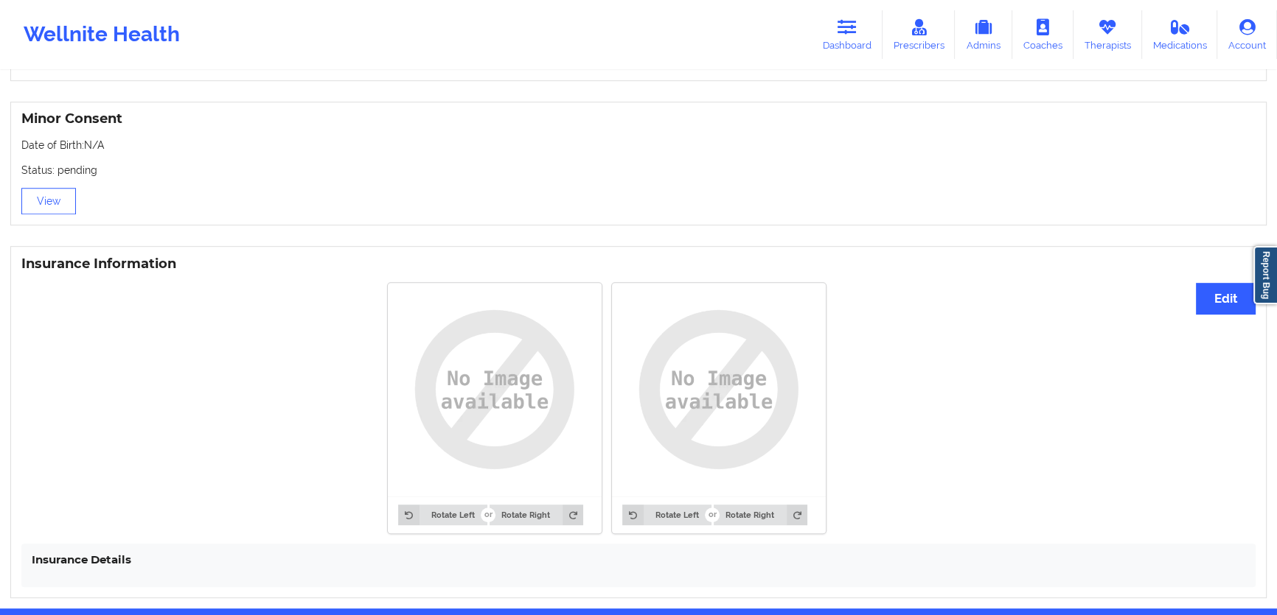
scroll to position [974, 0]
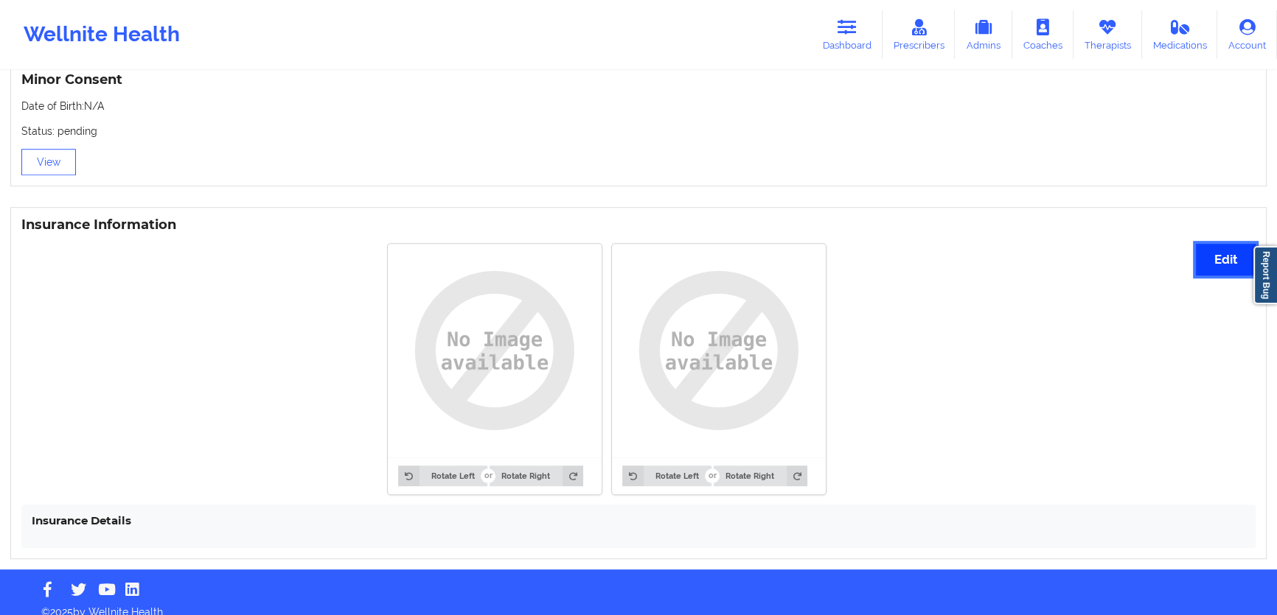
click at [1214, 245] on button "Edit" at bounding box center [1226, 260] width 60 height 32
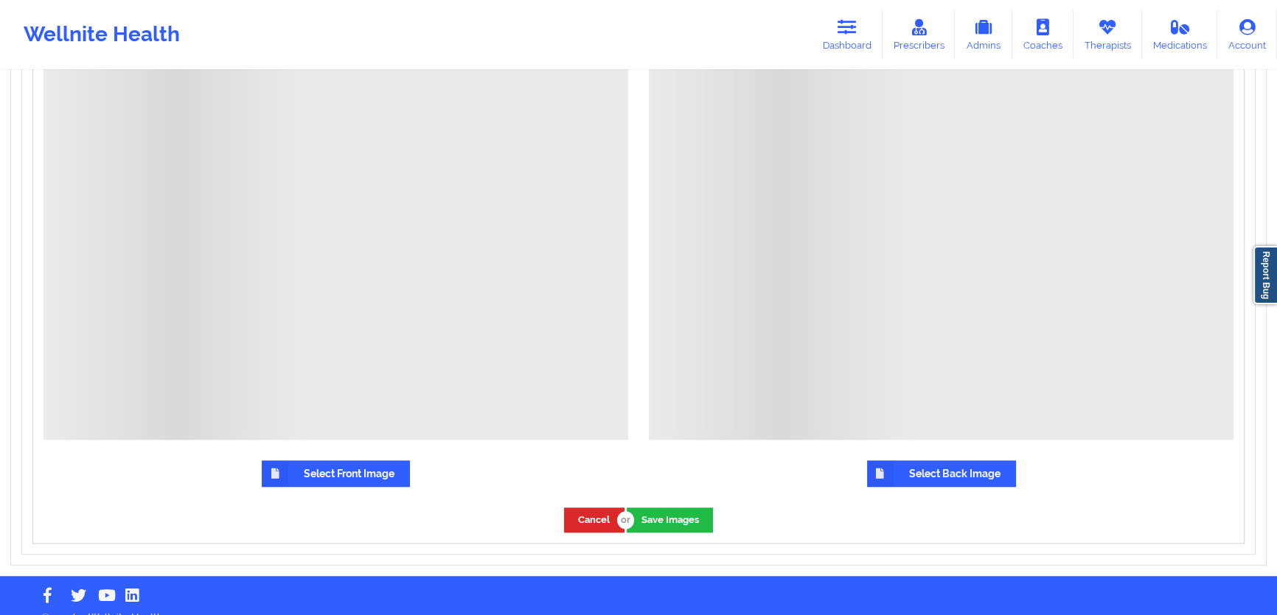
scroll to position [1443, 0]
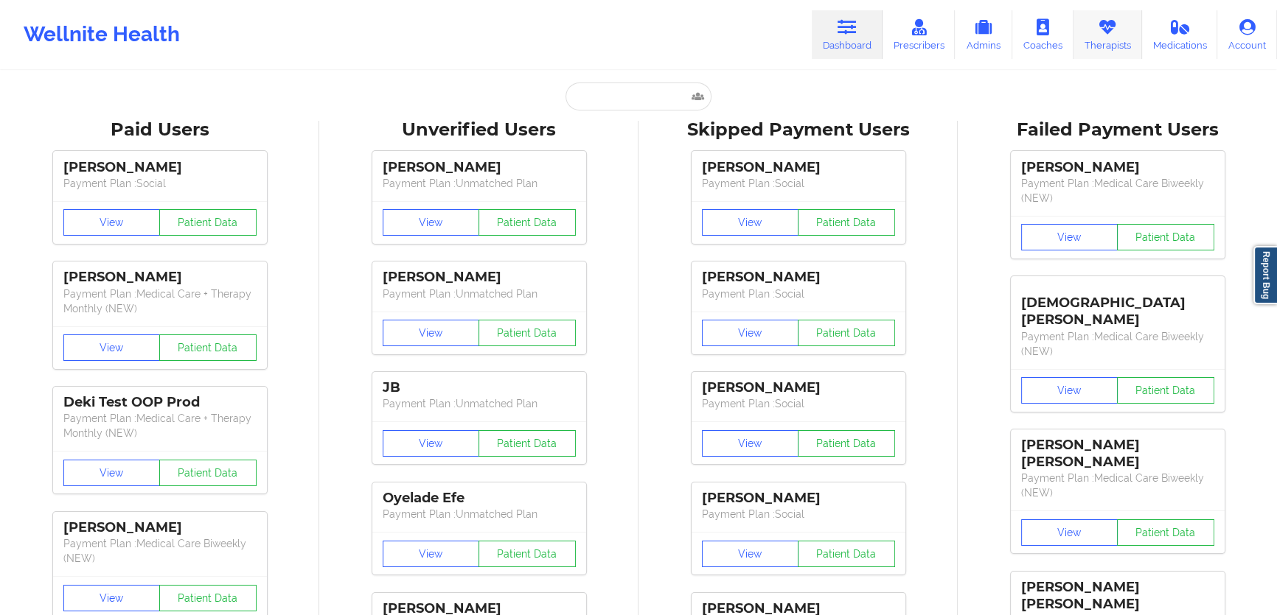
click at [1100, 54] on link "Therapists" at bounding box center [1107, 34] width 69 height 49
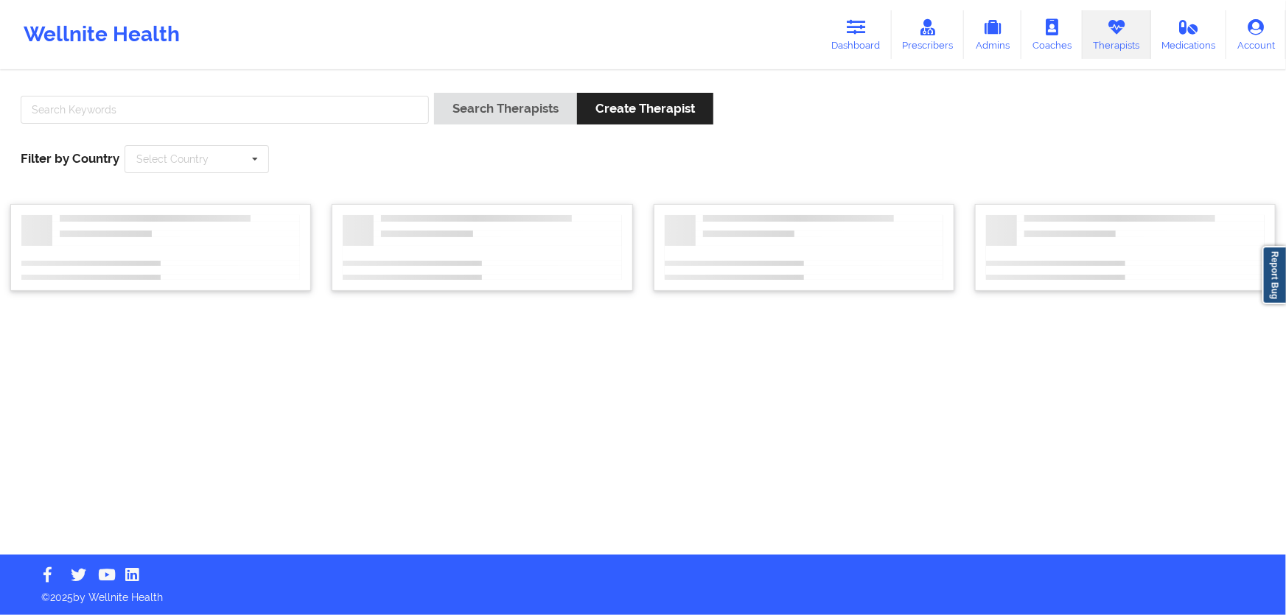
click at [387, 124] on div at bounding box center [224, 114] width 419 height 42
click at [387, 117] on input "text" at bounding box center [225, 110] width 408 height 28
type input "[PERSON_NAME]"
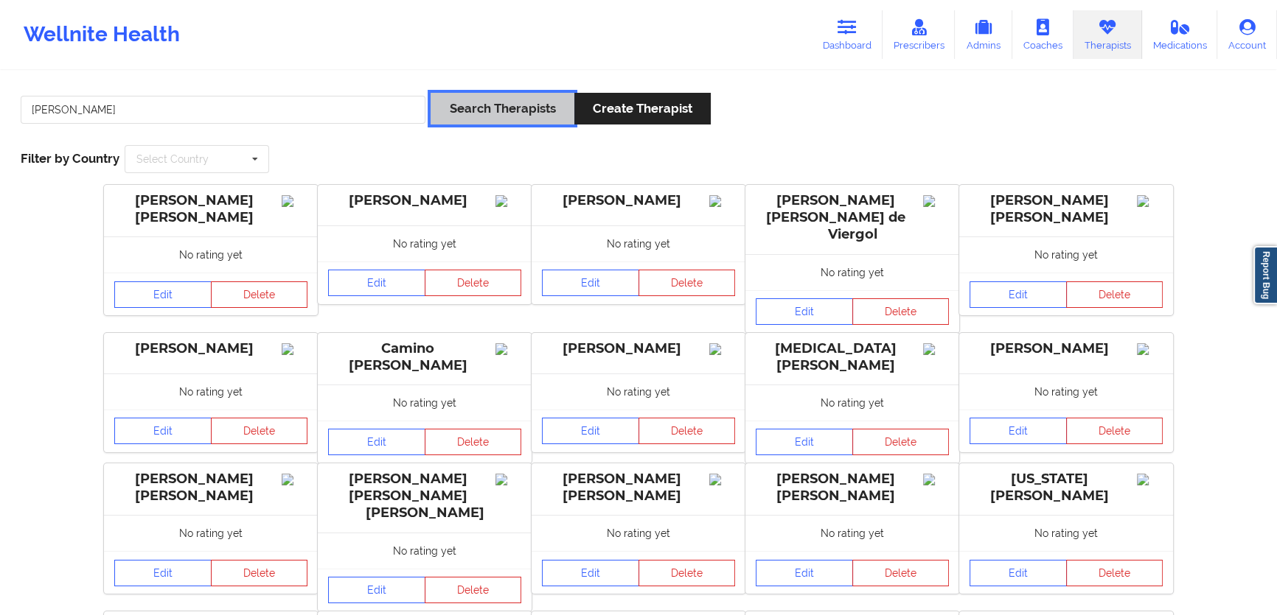
click at [539, 121] on button "Search Therapists" at bounding box center [501, 109] width 143 height 32
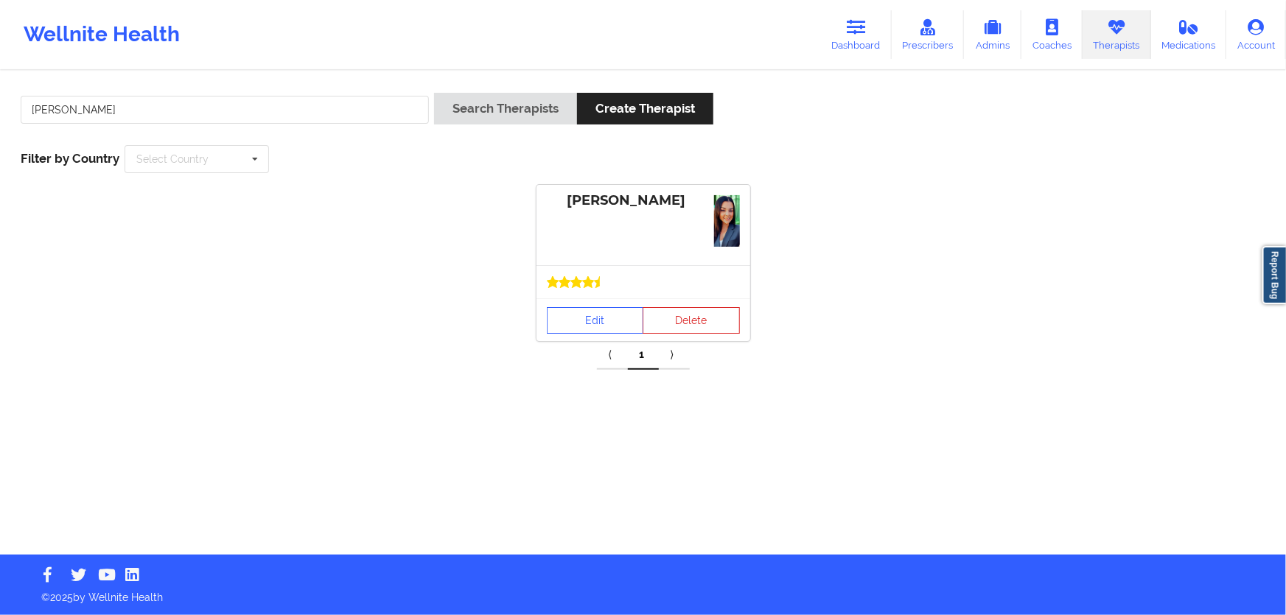
click at [583, 299] on div "Edit Delete" at bounding box center [644, 320] width 214 height 43
click at [592, 318] on link "Edit" at bounding box center [595, 320] width 97 height 27
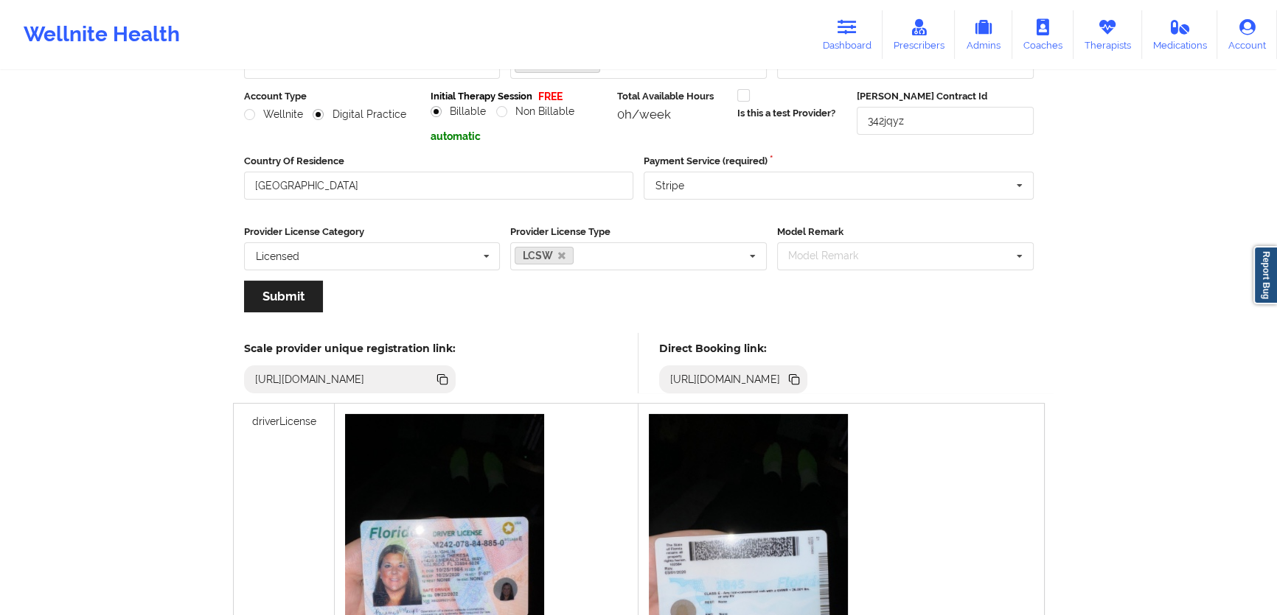
scroll to position [200, 0]
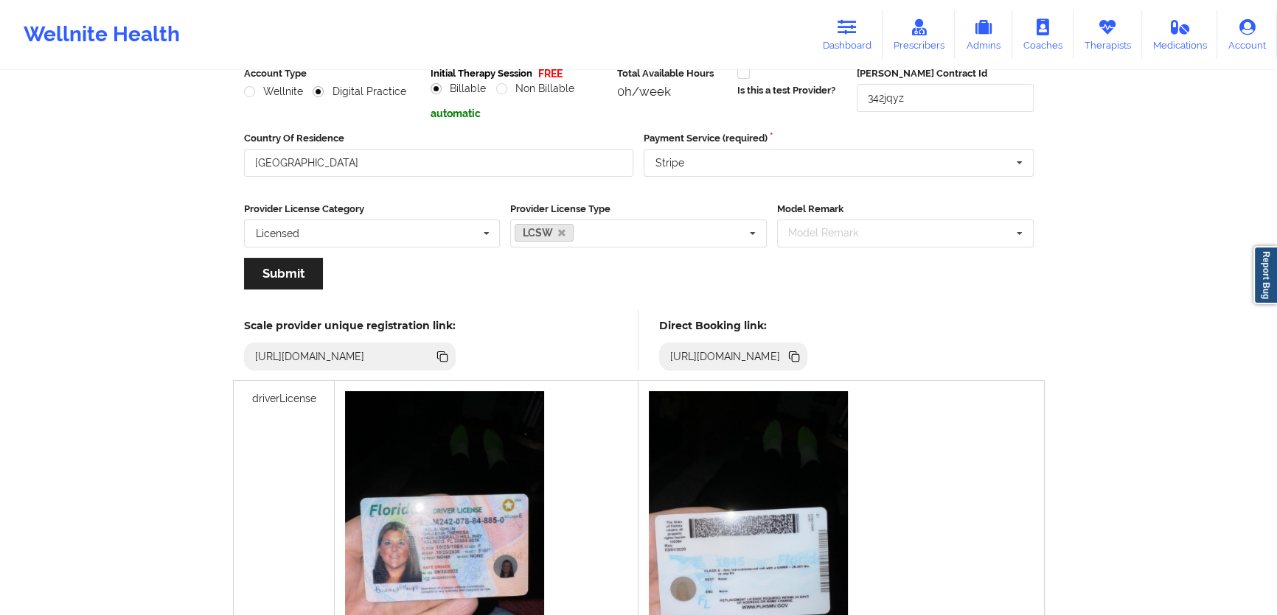
click at [799, 358] on icon at bounding box center [795, 358] width 7 height 7
